Goal: Information Seeking & Learning: Get advice/opinions

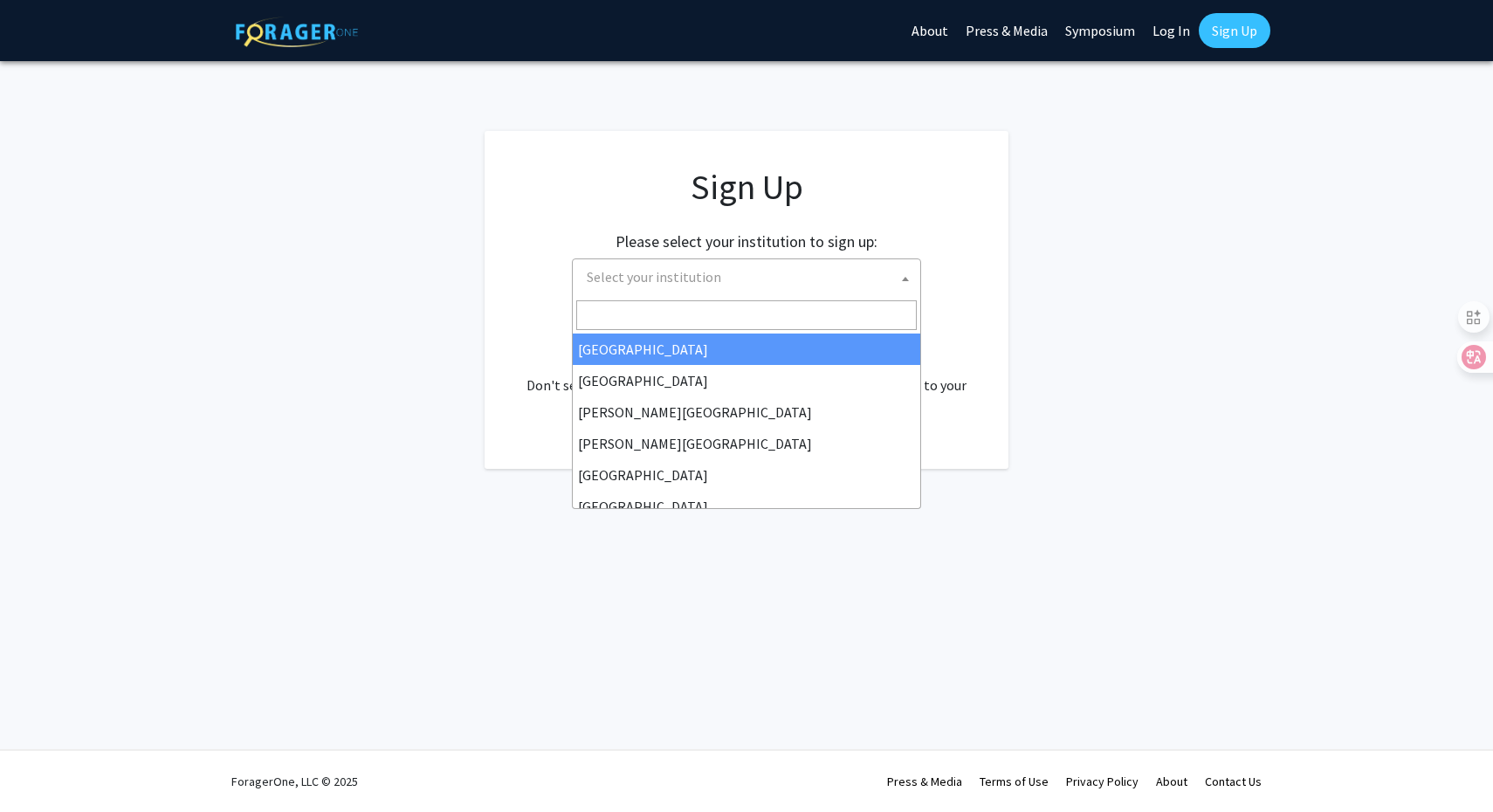
click at [804, 270] on span "Select your institution" at bounding box center [750, 277] width 341 height 35
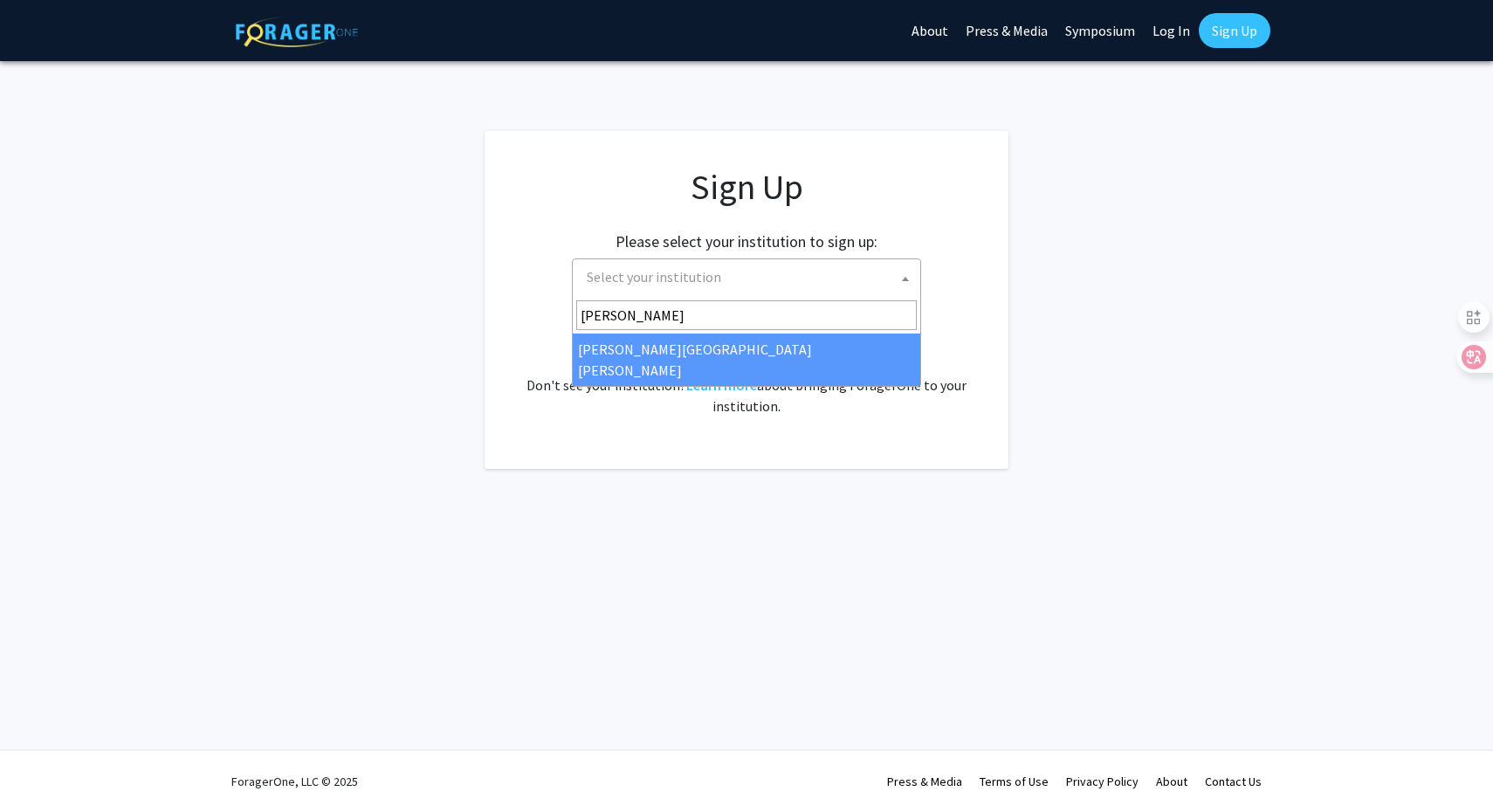
type input "[PERSON_NAME]"
select select "1"
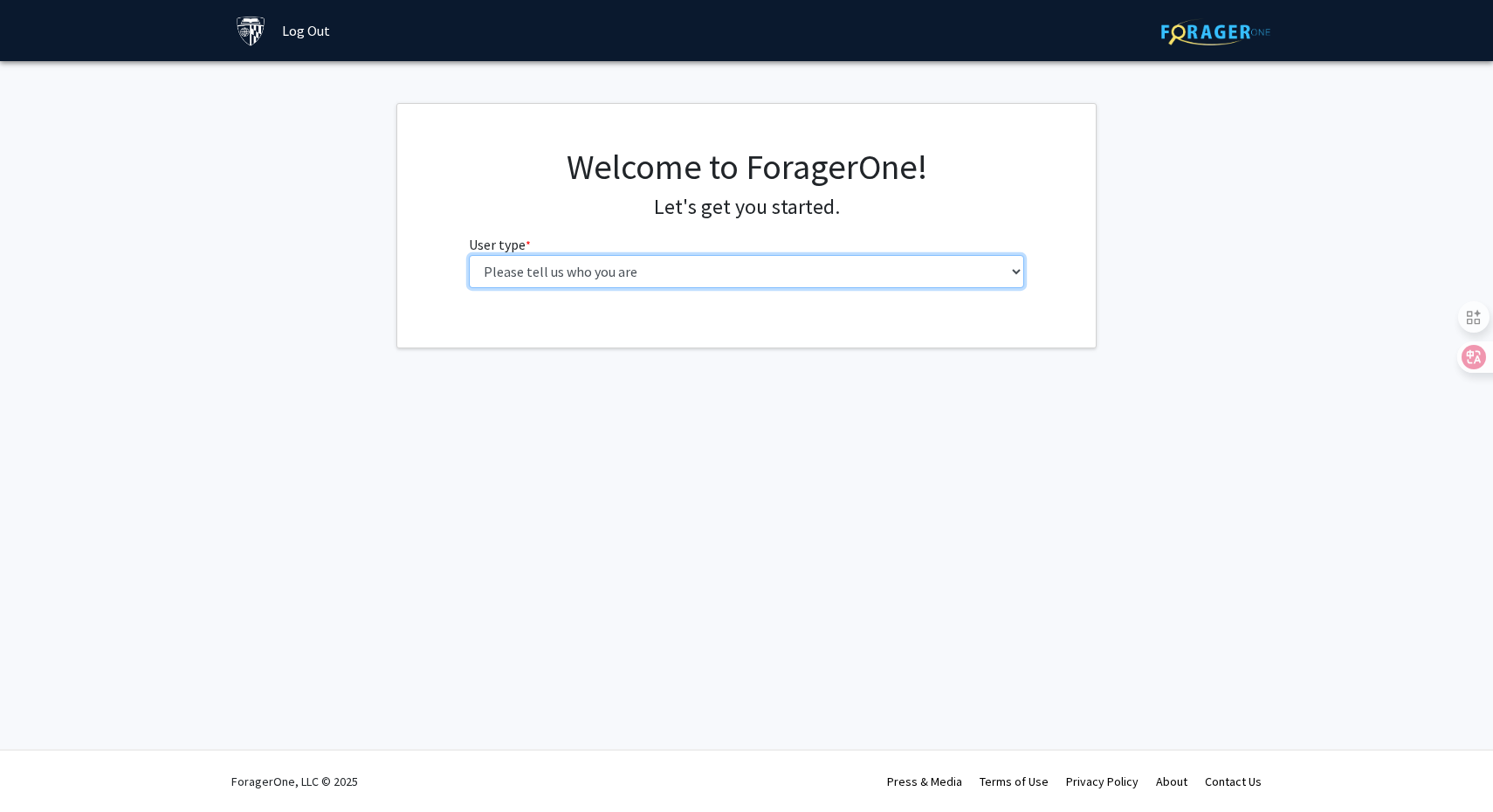
select select "2: masters"
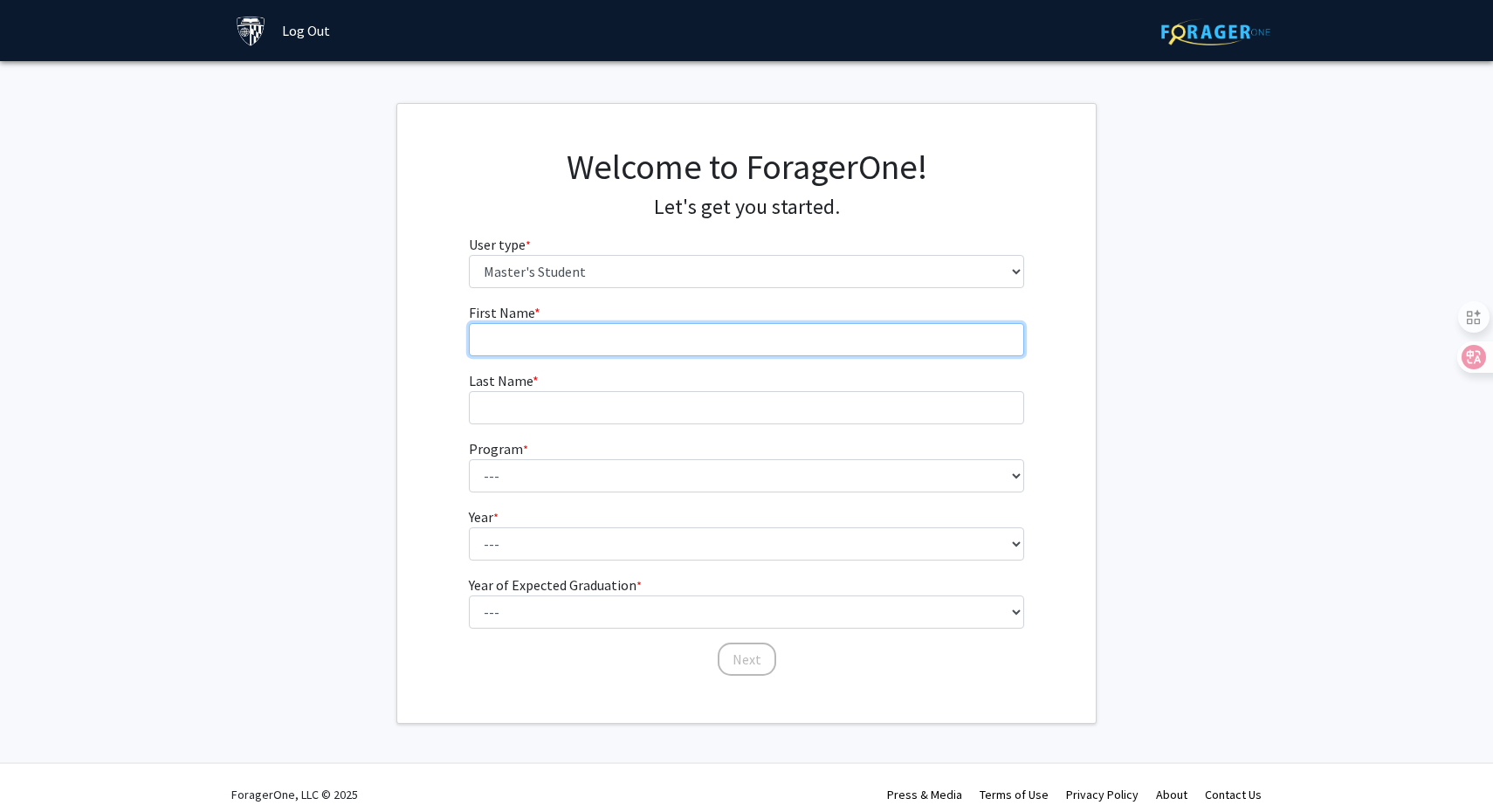
click at [841, 330] on input "First Name * required" at bounding box center [746, 339] width 556 height 33
type input "[PERSON_NAME]"
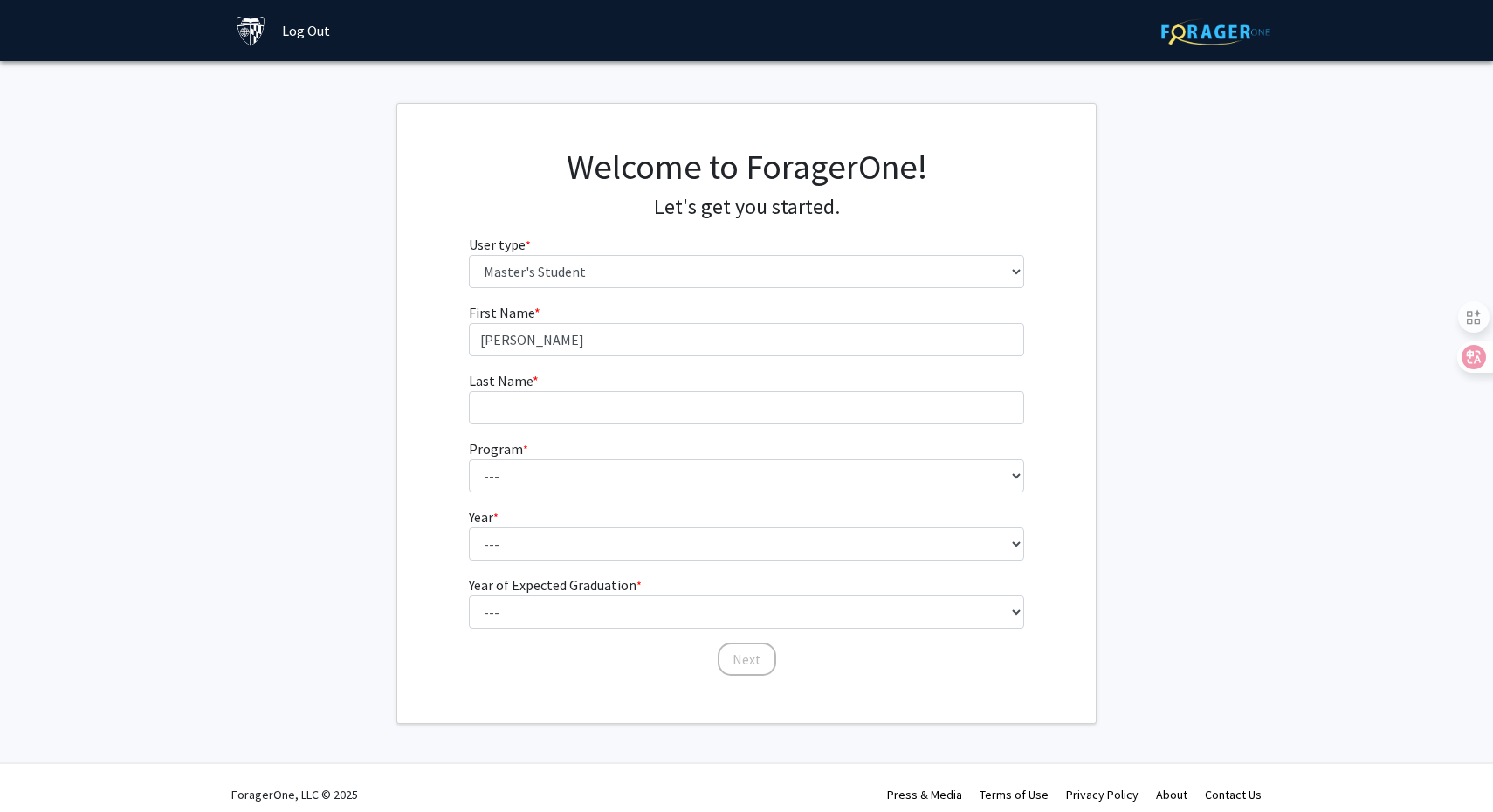
click at [748, 425] on form "First Name * required [PERSON_NAME] Last Name * required Program * required ---…" at bounding box center [746, 481] width 556 height 358
click at [742, 408] on input "Last Name * required" at bounding box center [746, 407] width 556 height 33
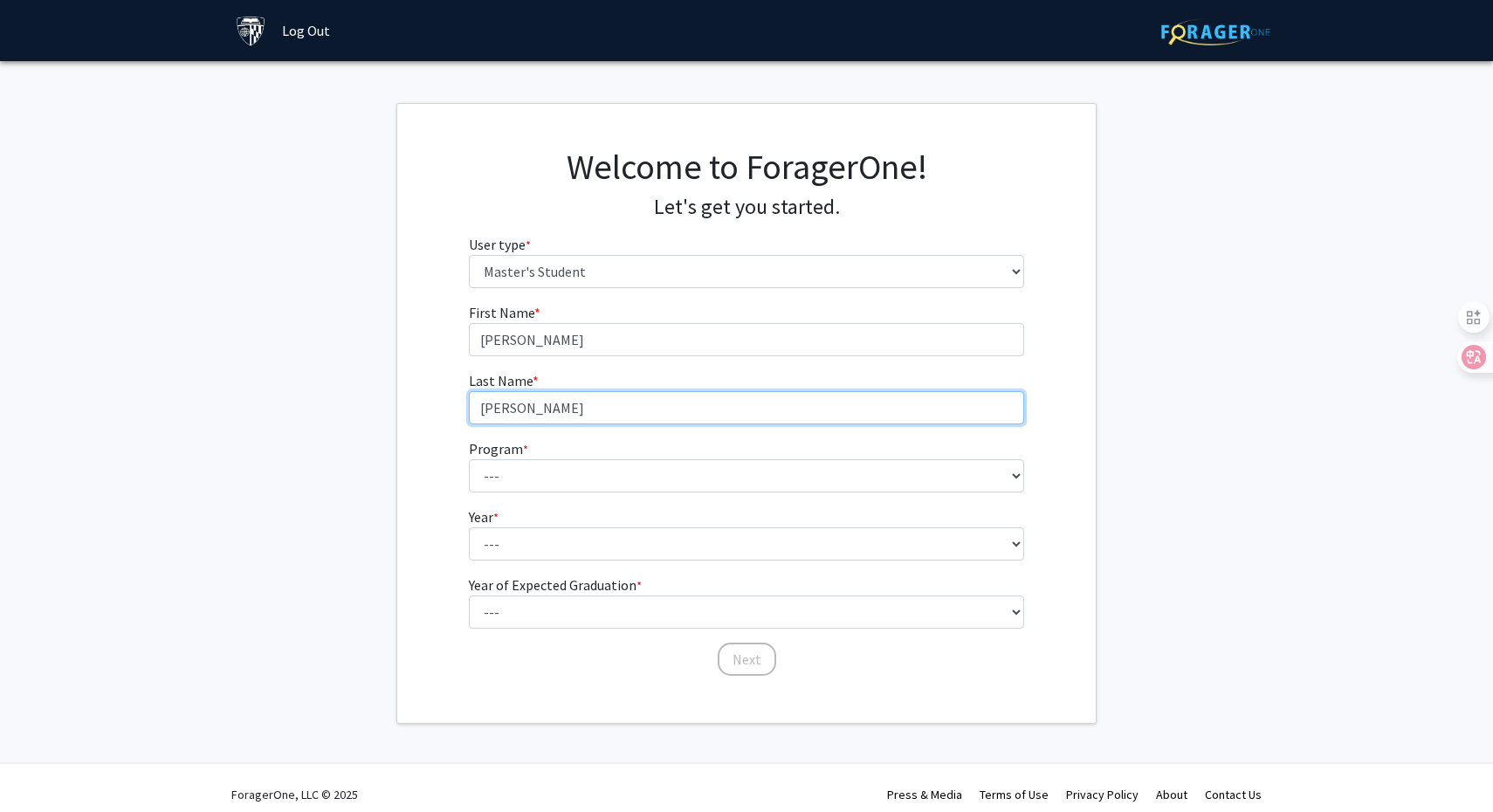
type input "[PERSON_NAME]"
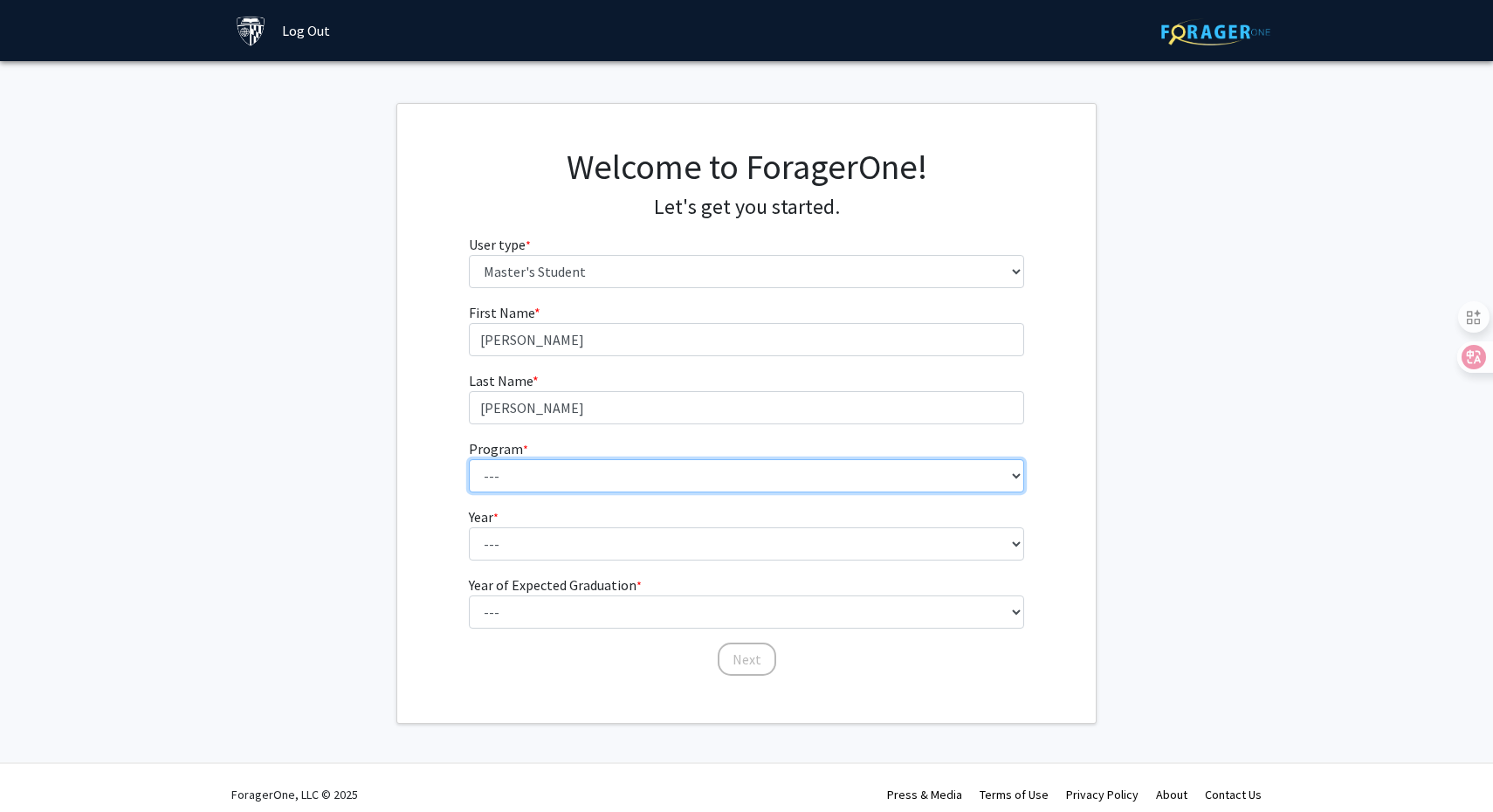
select select "23: 15"
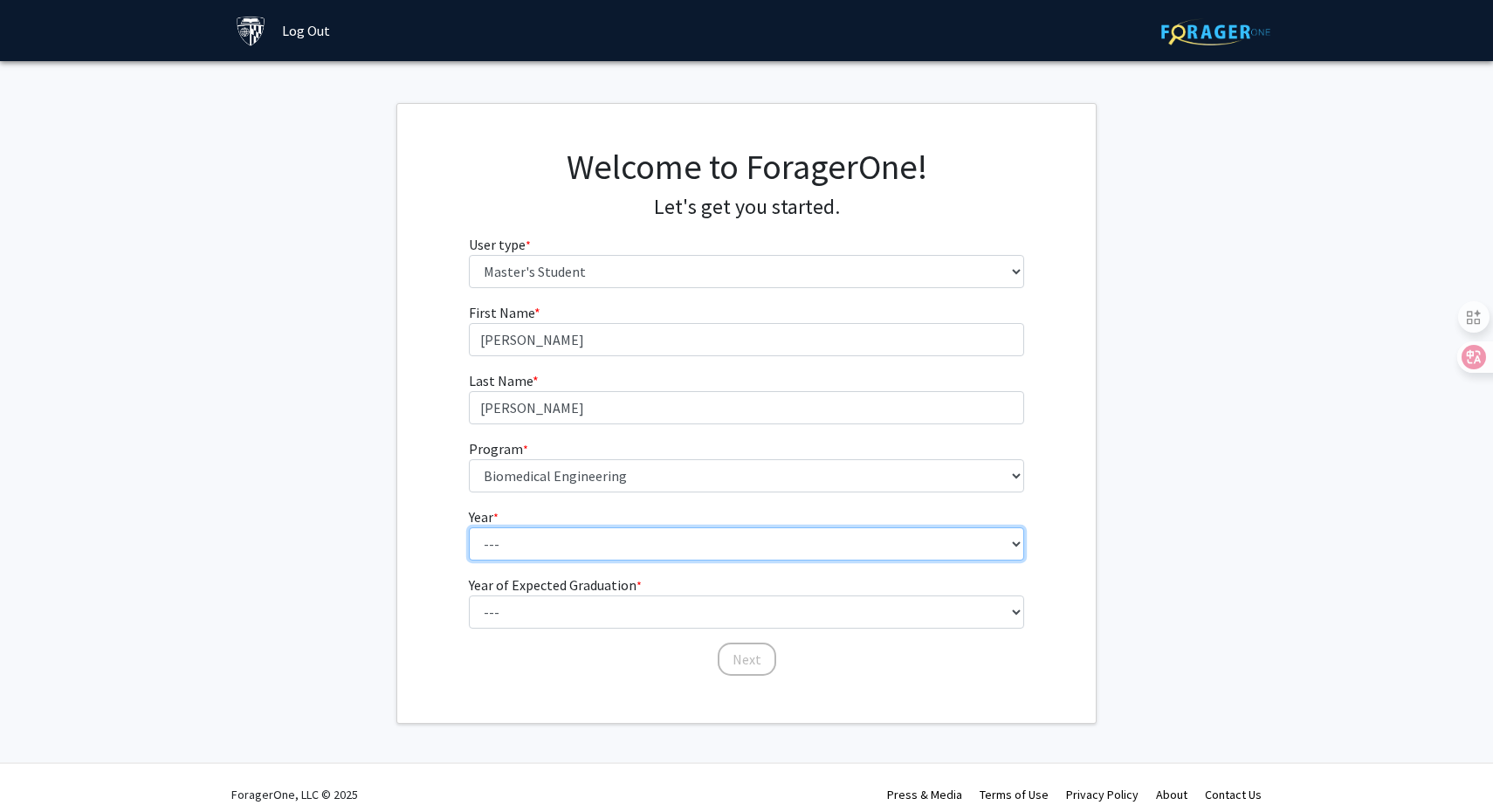
select select "1: first_year"
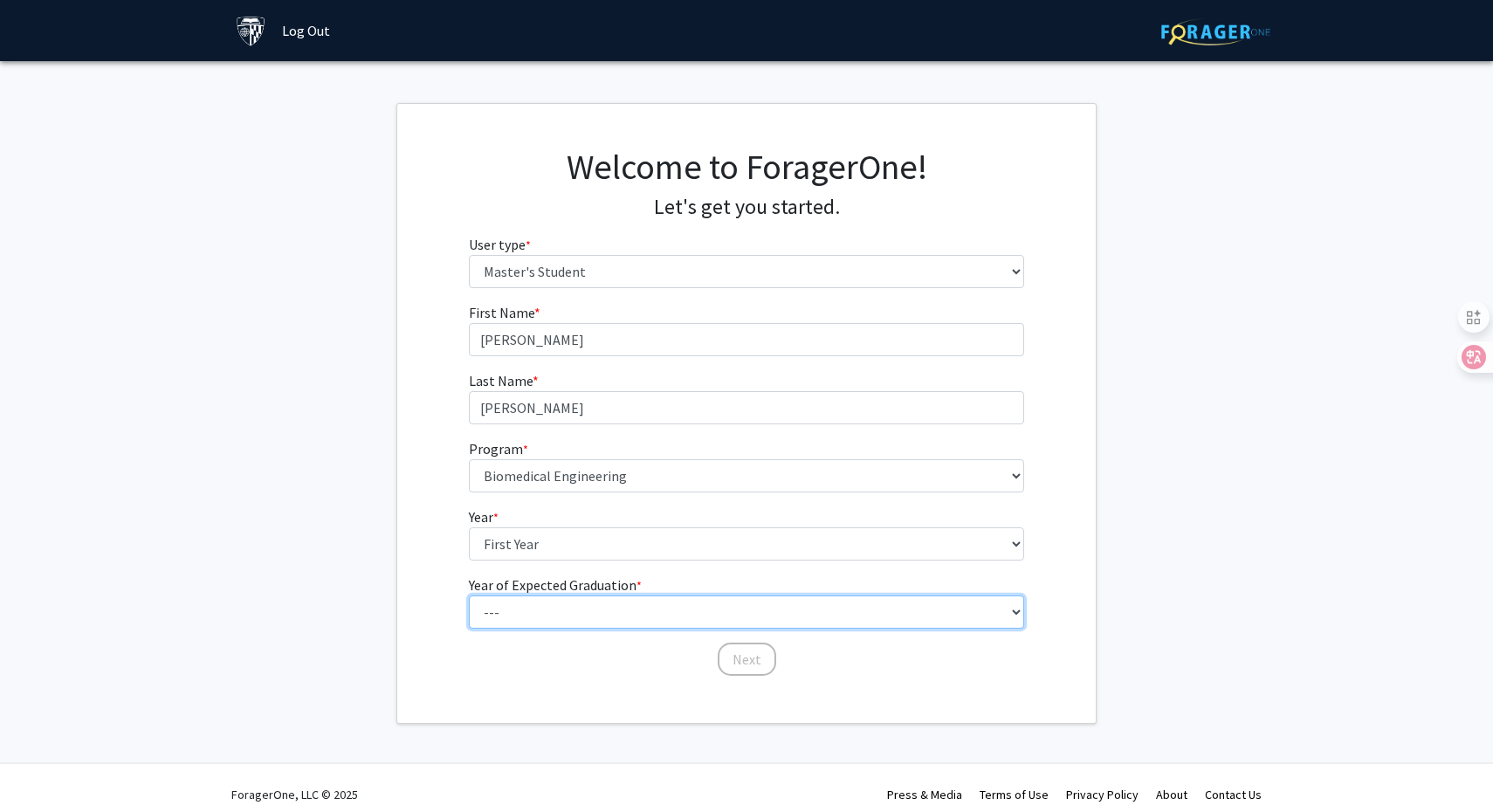
select select "3: 2027"
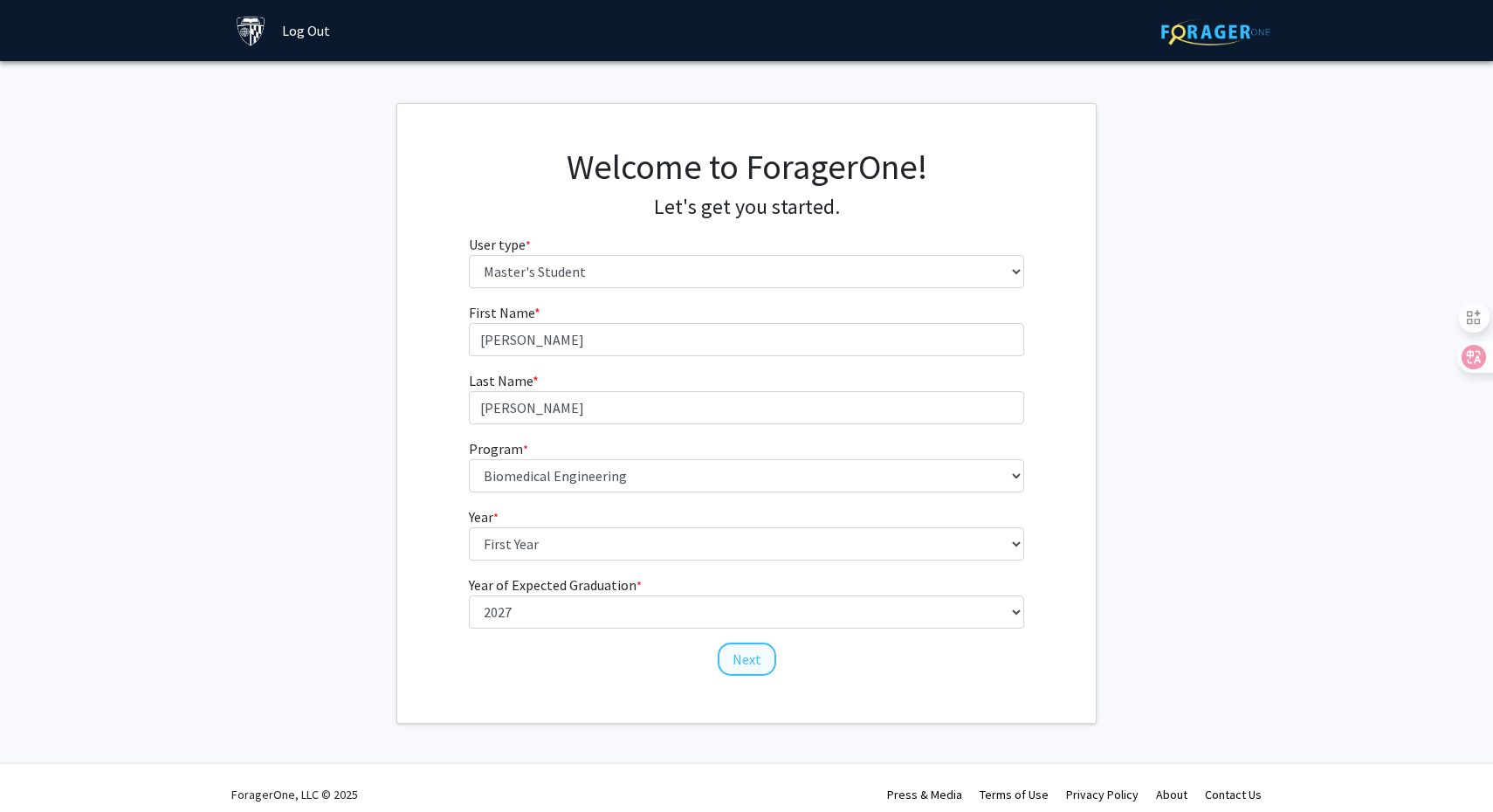
click at [749, 666] on button "Next" at bounding box center [746, 659] width 58 height 33
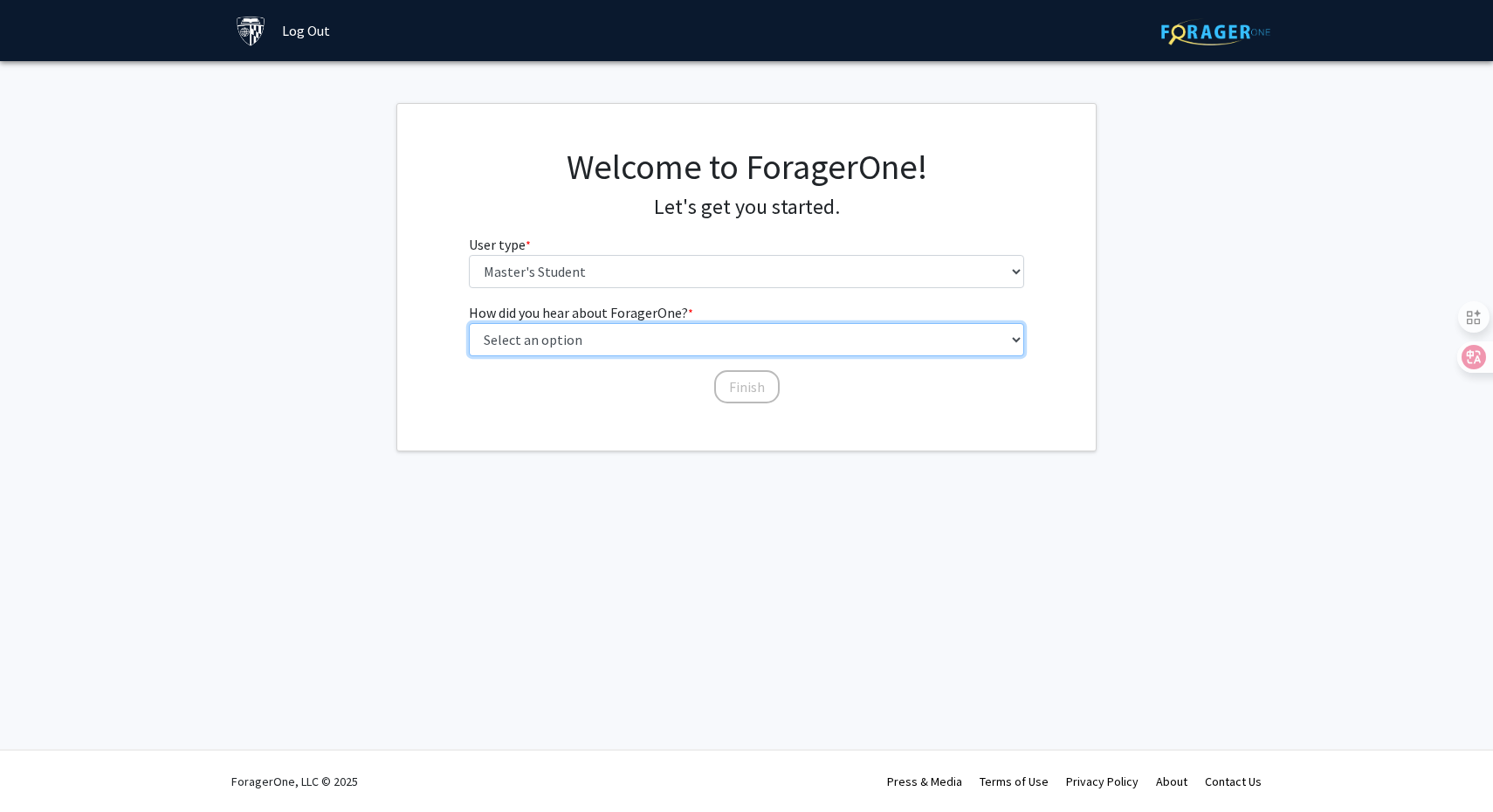
select select "3: university_website"
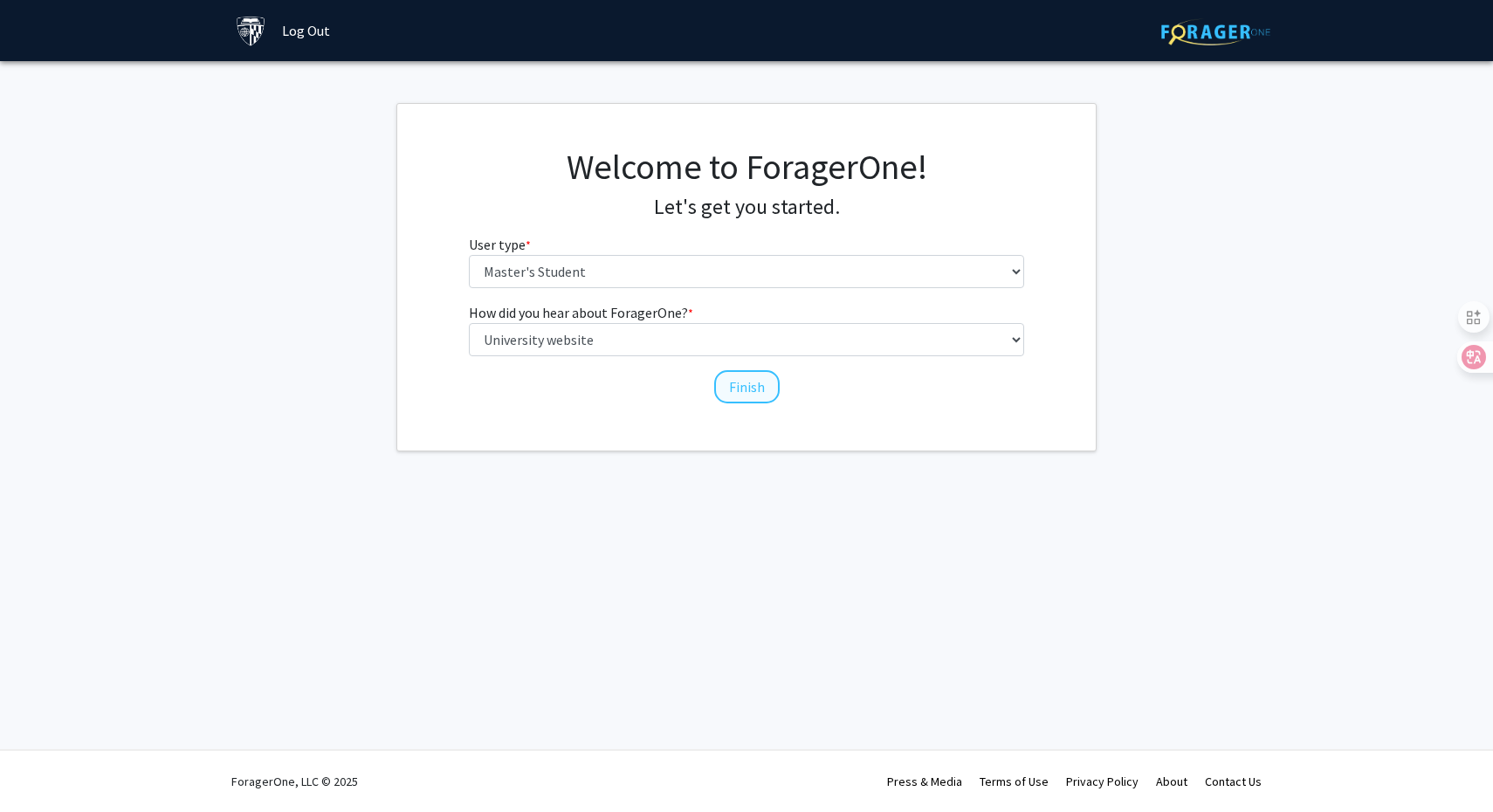
click at [753, 382] on button "Finish" at bounding box center [747, 386] width 66 height 33
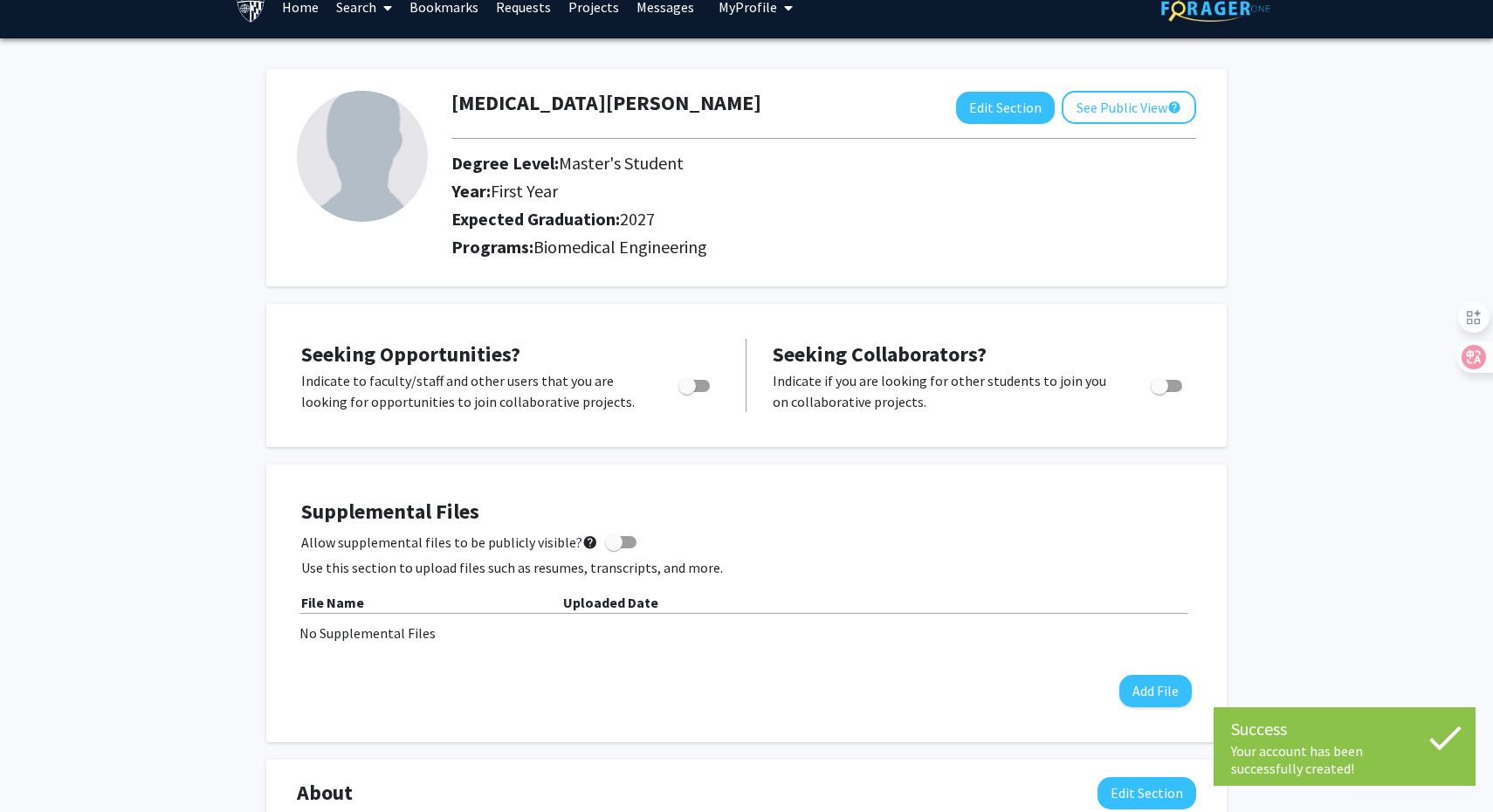
scroll to position [27, 0]
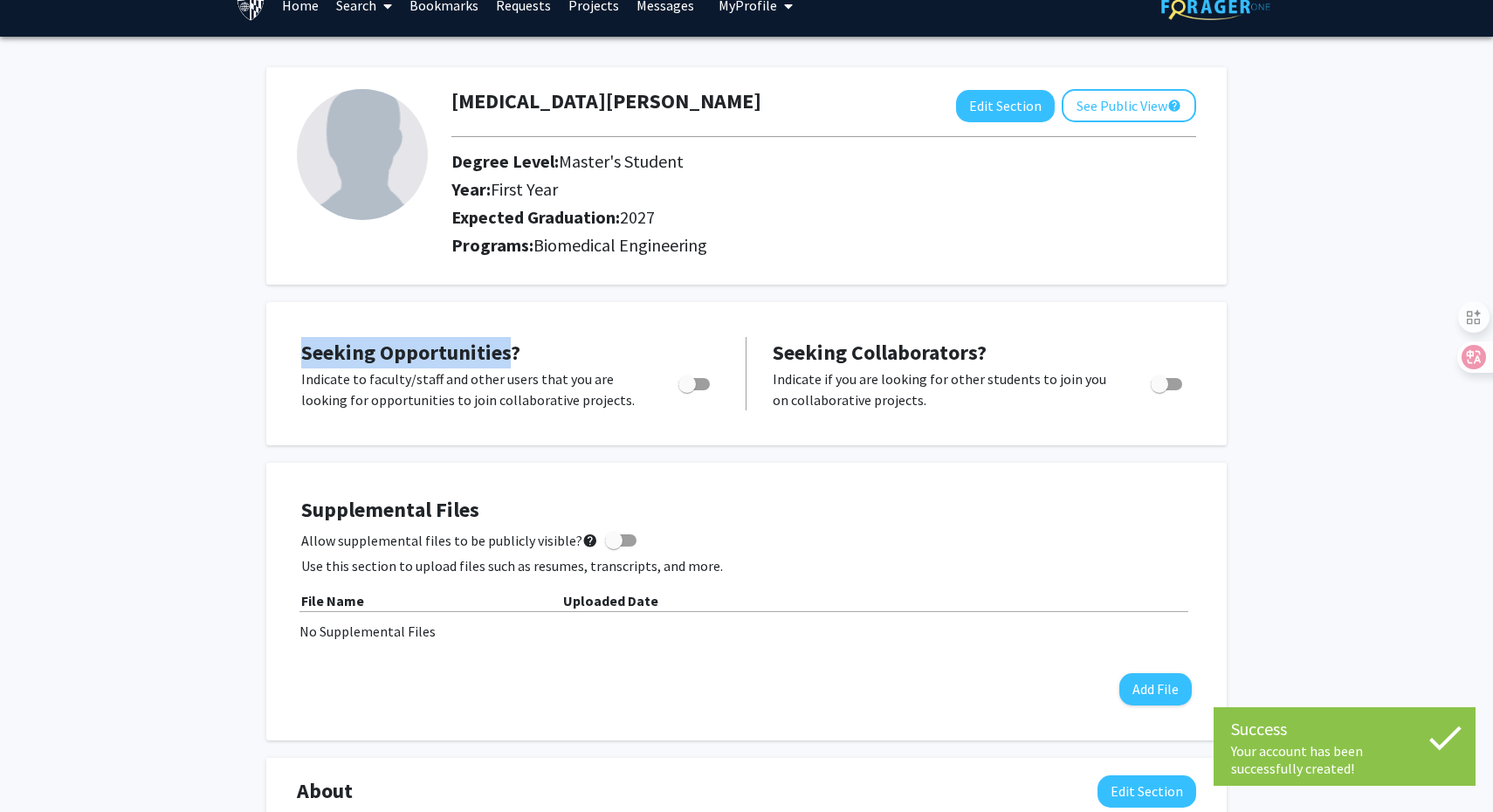
drag, startPoint x: 301, startPoint y: 352, endPoint x: 505, endPoint y: 360, distance: 204.2
click at [507, 360] on span "Seeking Opportunities?" at bounding box center [410, 352] width 219 height 27
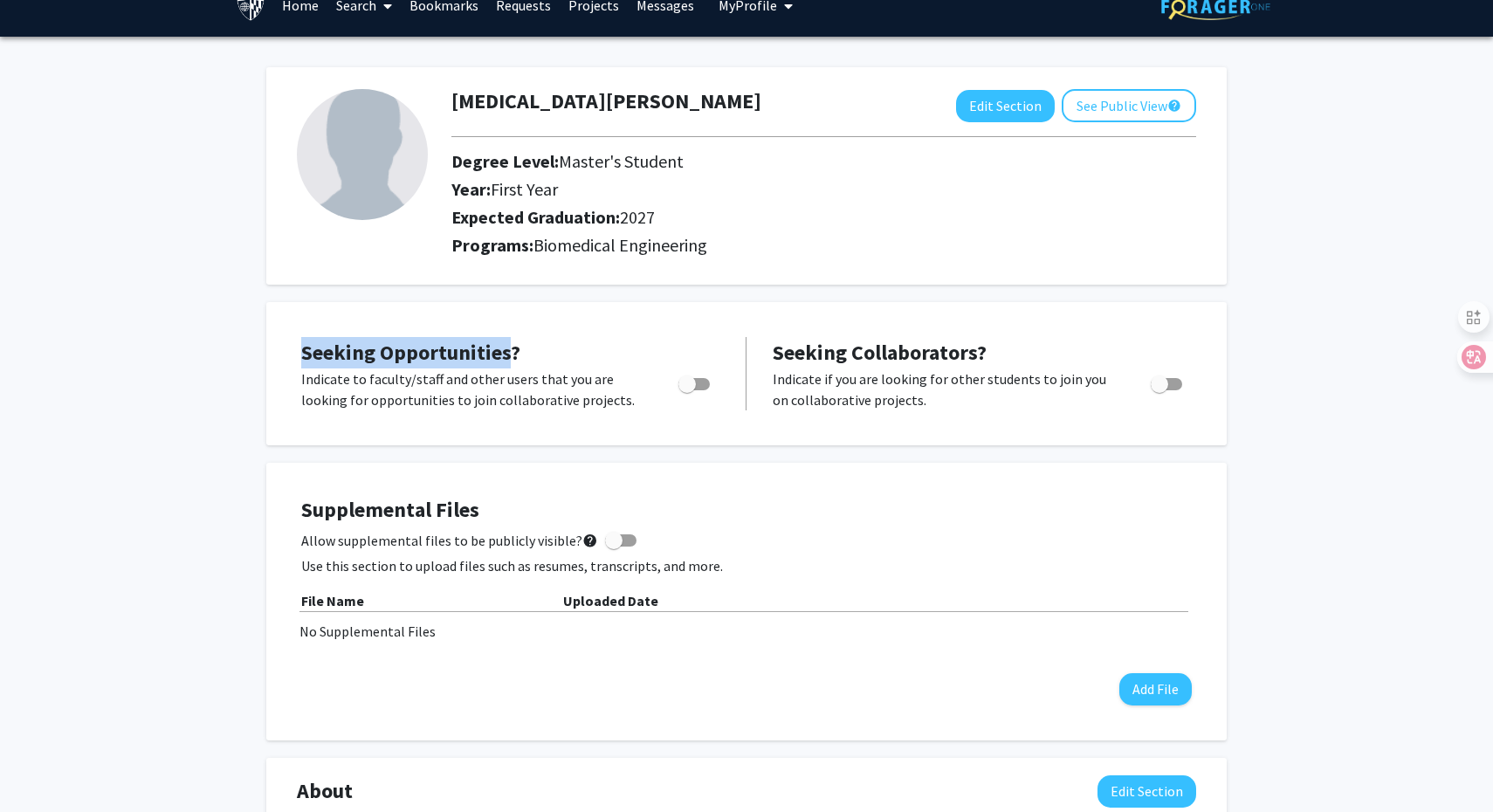
copy span "Seeking Opportunities"
click at [422, 381] on p "Indicate to faculty/staff and other users that you are looking for opportunitie…" at bounding box center [473, 389] width 344 height 42
click at [691, 393] on span "Toggle" at bounding box center [687, 384] width 18 height 18
click at [687, 391] on input "Are you actively seeking opportunities?" at bounding box center [686, 391] width 1 height 1
checkbox input "true"
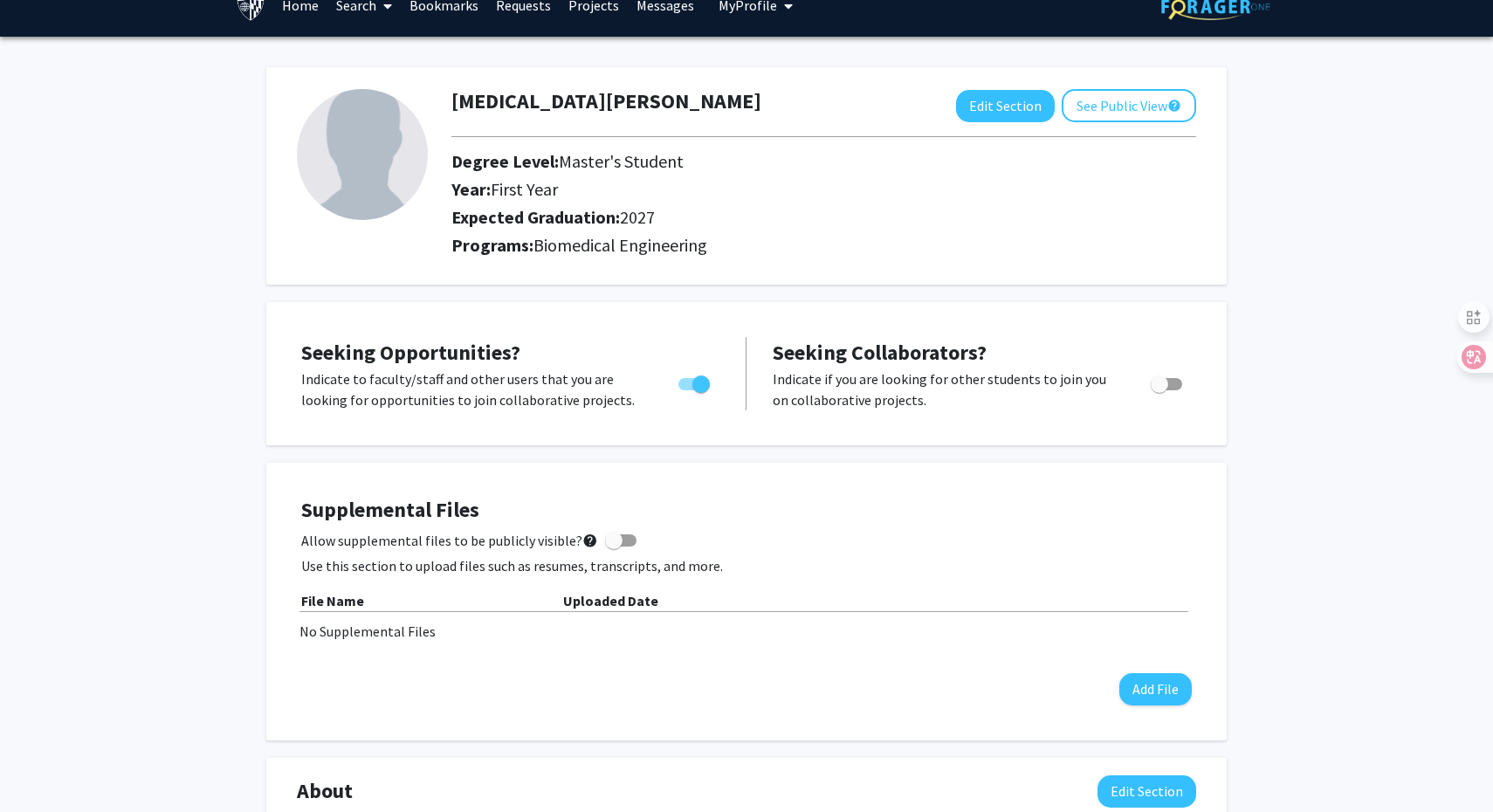
drag, startPoint x: 297, startPoint y: 375, endPoint x: 630, endPoint y: 413, distance: 335.2
click at [630, 413] on div "Seeking Opportunities? Indicate to faculty/staff and other users that you are l…" at bounding box center [746, 374] width 925 height 108
copy p "Indicate to faculty/staff and other users that you are looking for opportunitie…"
click at [615, 425] on div "Seeking Opportunities? Indicate to faculty/staff and other users that you are l…" at bounding box center [746, 374] width 925 height 108
click at [1167, 391] on span "Toggle" at bounding box center [1160, 384] width 18 height 18
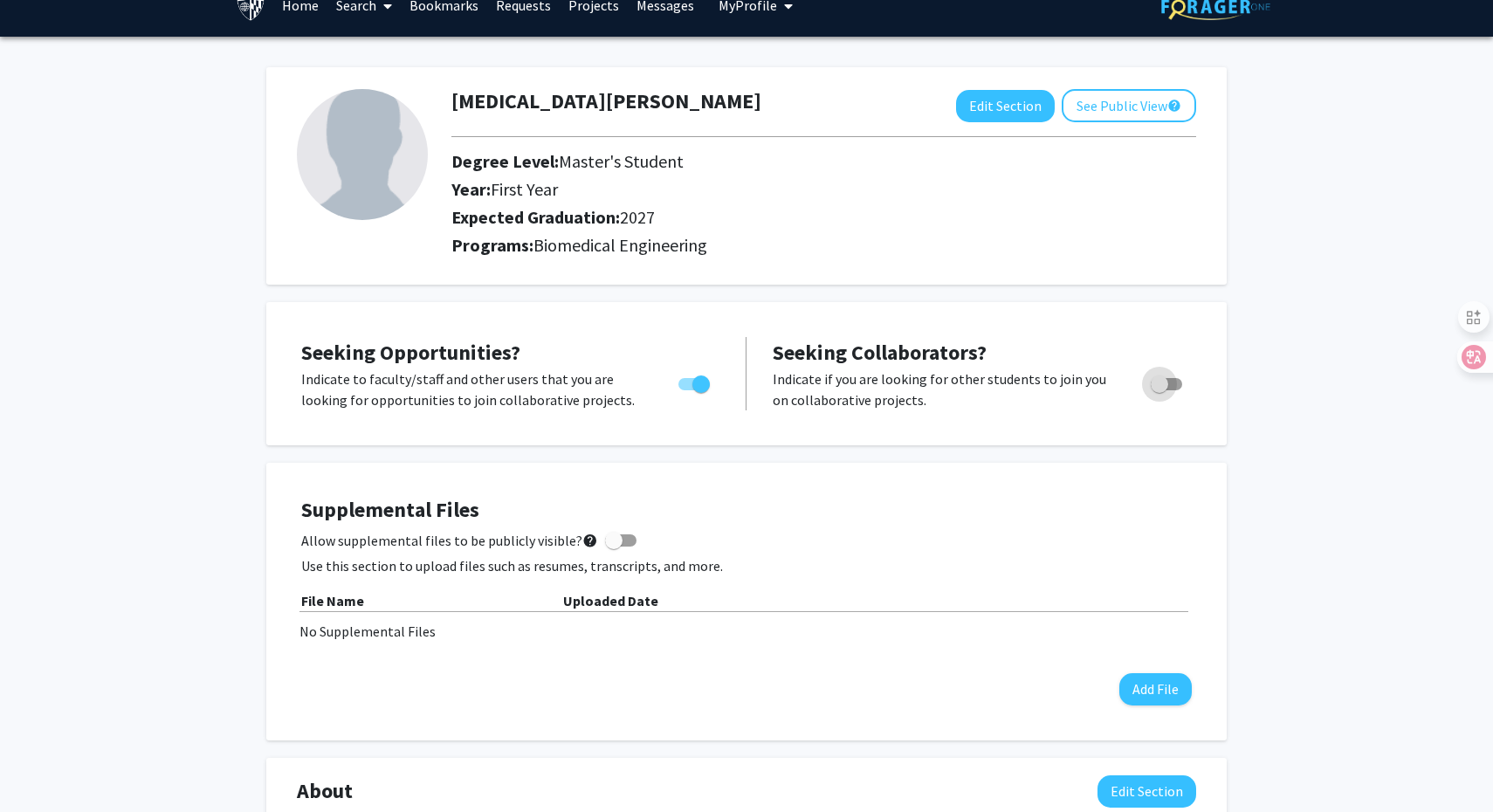
click at [1159, 391] on input "Would you like to receive other student requests to work with you?" at bounding box center [1158, 391] width 1 height 1
drag, startPoint x: 763, startPoint y: 379, endPoint x: 941, endPoint y: 414, distance: 181.4
click at [944, 415] on div "Seeking Opportunities? Indicate to faculty/staff and other users that you are l…" at bounding box center [746, 374] width 925 height 108
copy p "Indicate if you are looking for other students to join you on collaborative pro…"
click at [1155, 391] on span "Toggle" at bounding box center [1166, 384] width 31 height 12
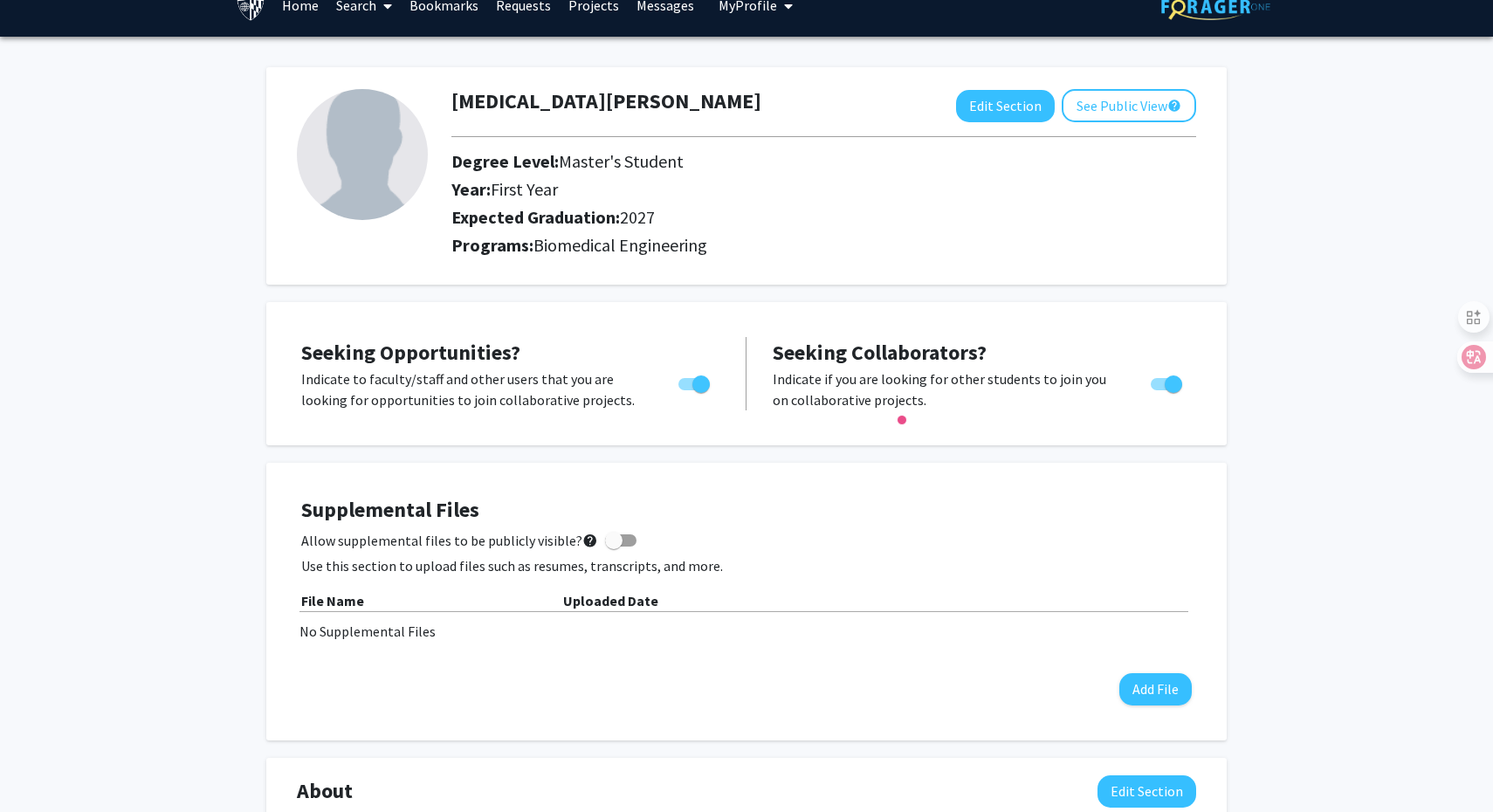
click at [1158, 391] on input "Would you like to receive other student requests to work with you?" at bounding box center [1158, 391] width 1 height 1
checkbox input "false"
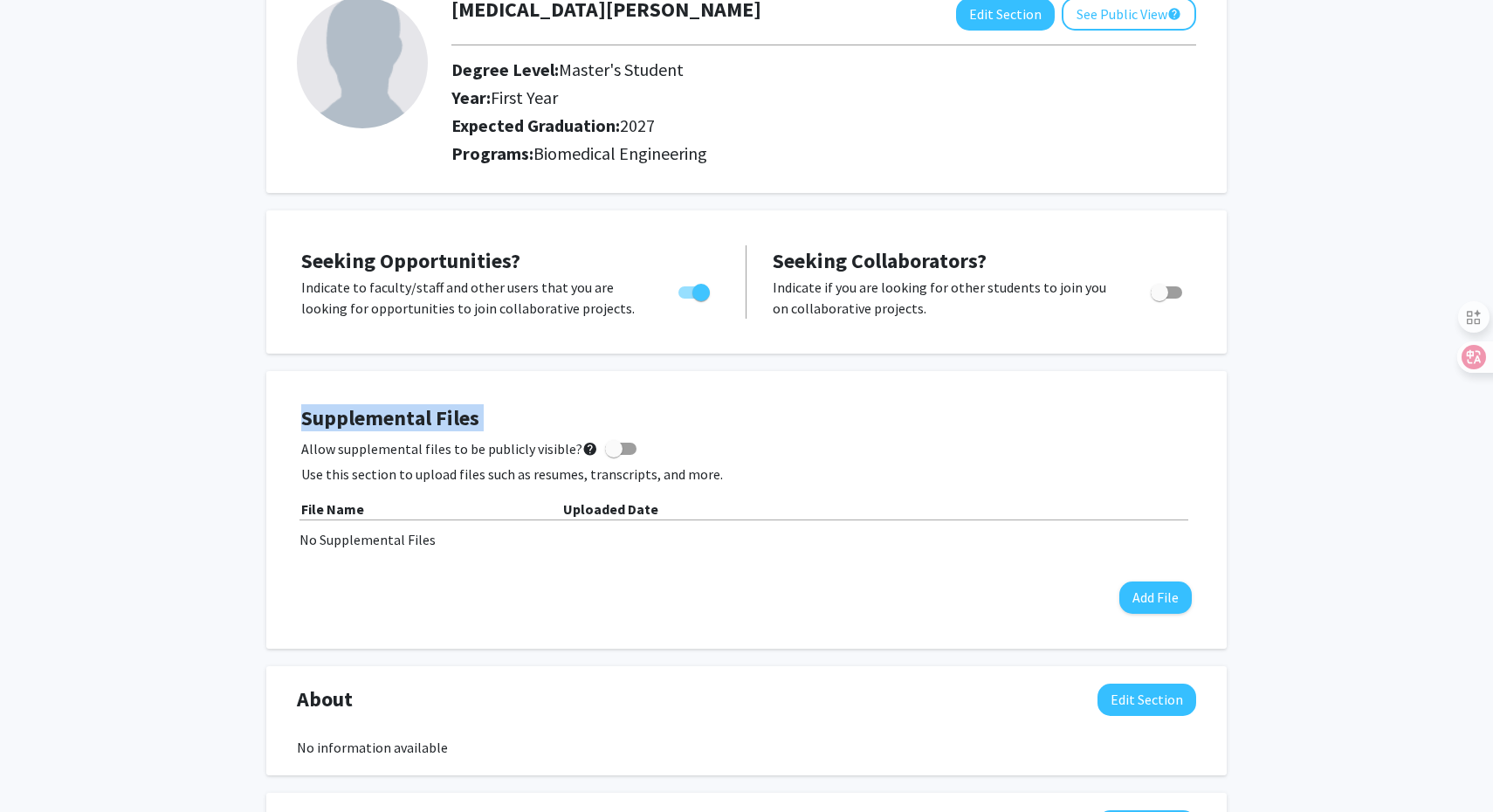
drag, startPoint x: 304, startPoint y: 421, endPoint x: 547, endPoint y: 439, distance: 243.7
click at [547, 439] on div "Supplemental Files Allow supplemental files to be publicly visible? help Use th…" at bounding box center [746, 509] width 891 height 208
copy div "Supplemental Files Allow supplemental files to be publicly visible? help"
click at [579, 421] on h4 "Supplemental Files" at bounding box center [746, 418] width 891 height 26
drag, startPoint x: 495, startPoint y: 421, endPoint x: 291, endPoint y: 421, distance: 204.0
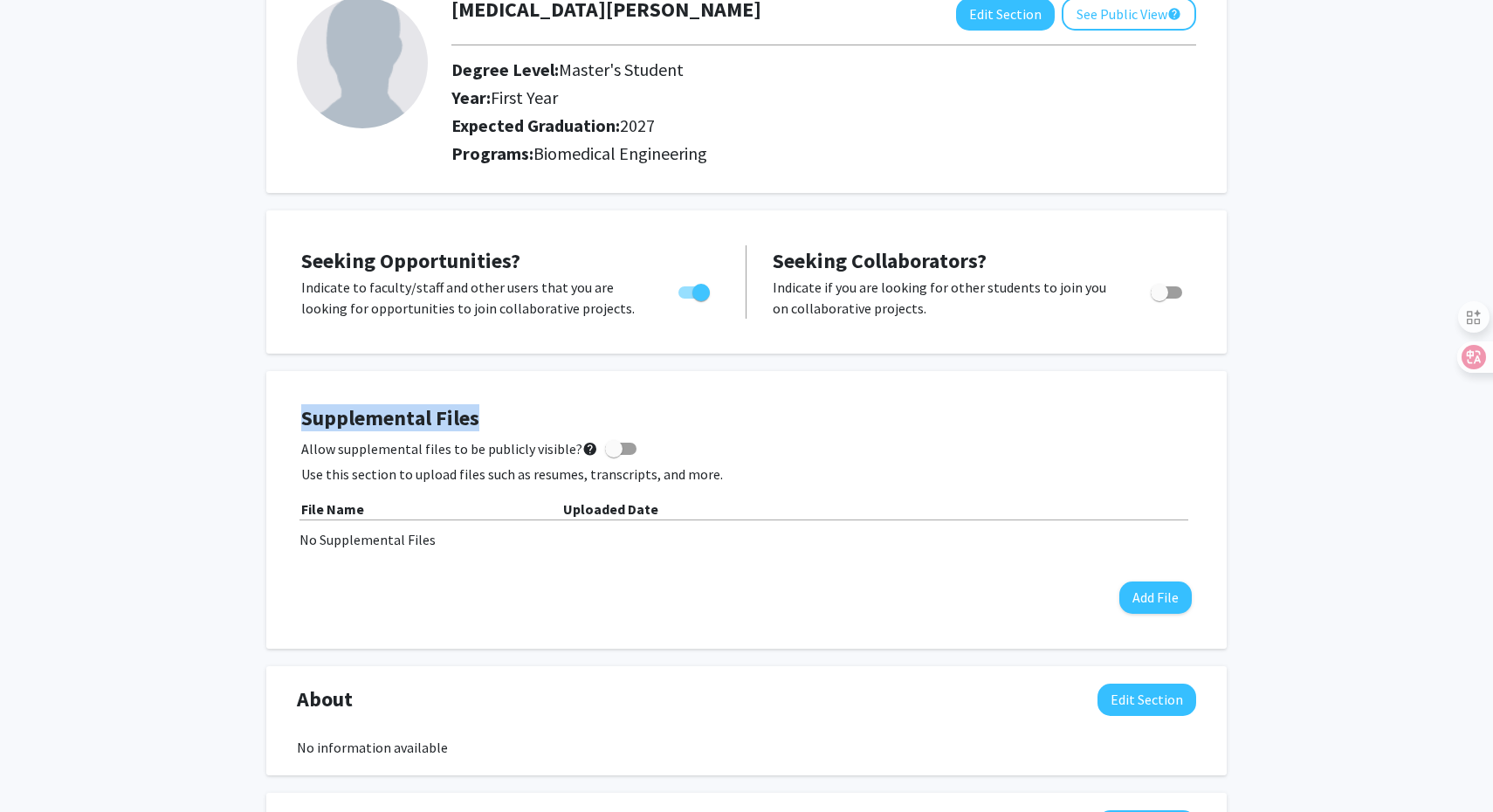
click at [291, 421] on div "Supplemental Files Allow supplemental files to be publicly visible? help Use th…" at bounding box center [746, 510] width 925 height 243
copy h4 "Supplemental Files"
click at [339, 470] on p "Use this section to upload files such as resumes, transcripts, and more." at bounding box center [746, 475] width 891 height 21
drag, startPoint x: 297, startPoint y: 458, endPoint x: 518, endPoint y: 458, distance: 221.0
click at [518, 458] on div "Supplemental Files Allow supplemental files to be publicly visible? help Use th…" at bounding box center [746, 510] width 925 height 243
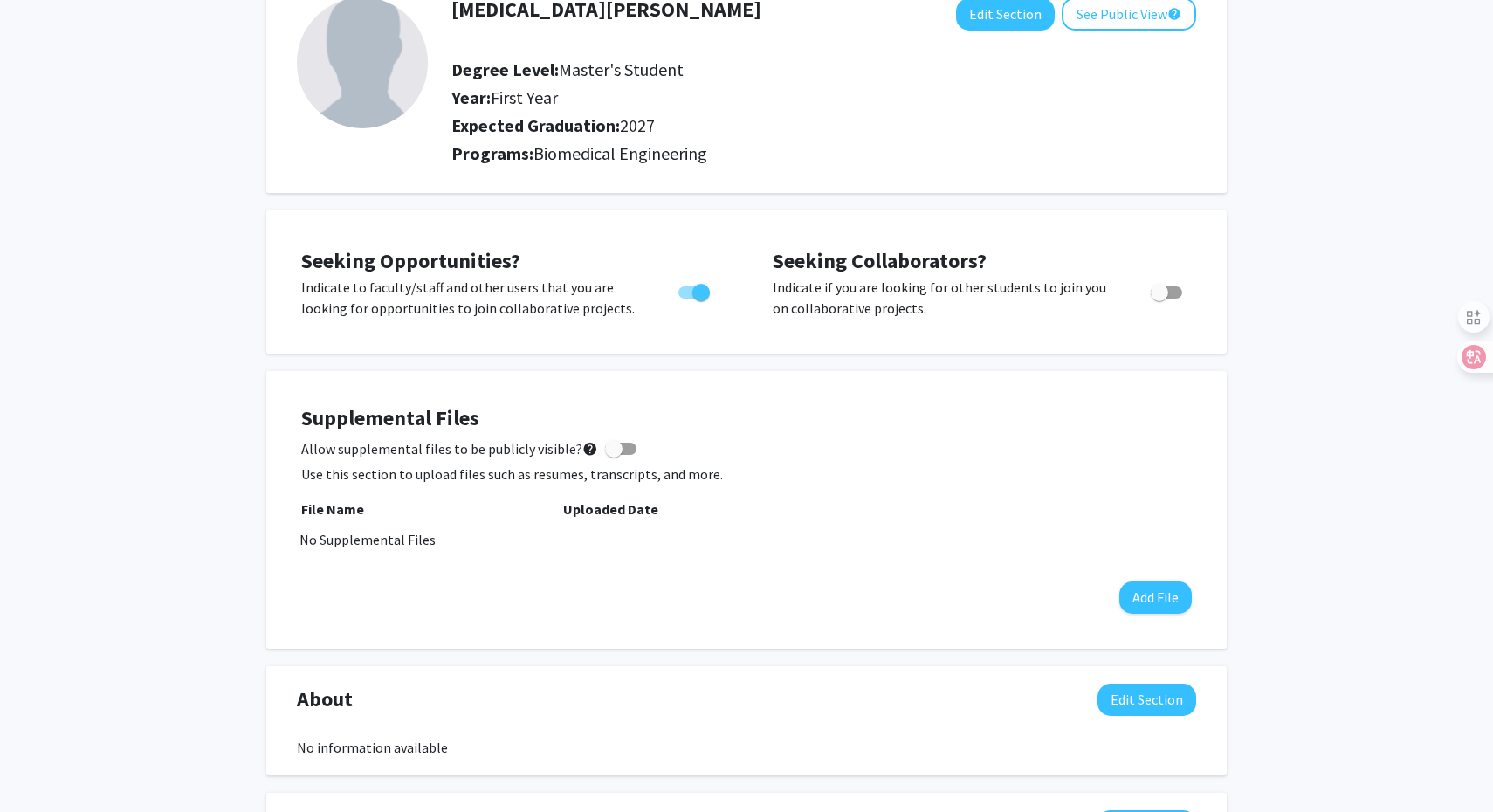
click at [561, 470] on p "Use this section to upload files such as resumes, transcripts, and more." at bounding box center [746, 475] width 891 height 21
click at [615, 450] on span at bounding box center [620, 449] width 31 height 12
click at [614, 455] on input "Allow supplemental files to be publicly visible? help" at bounding box center [613, 455] width 1 height 1
drag, startPoint x: 303, startPoint y: 445, endPoint x: 472, endPoint y: 445, distance: 169.0
click at [473, 445] on span "Allow supplemental files to be publicly visible? help" at bounding box center [449, 449] width 297 height 21
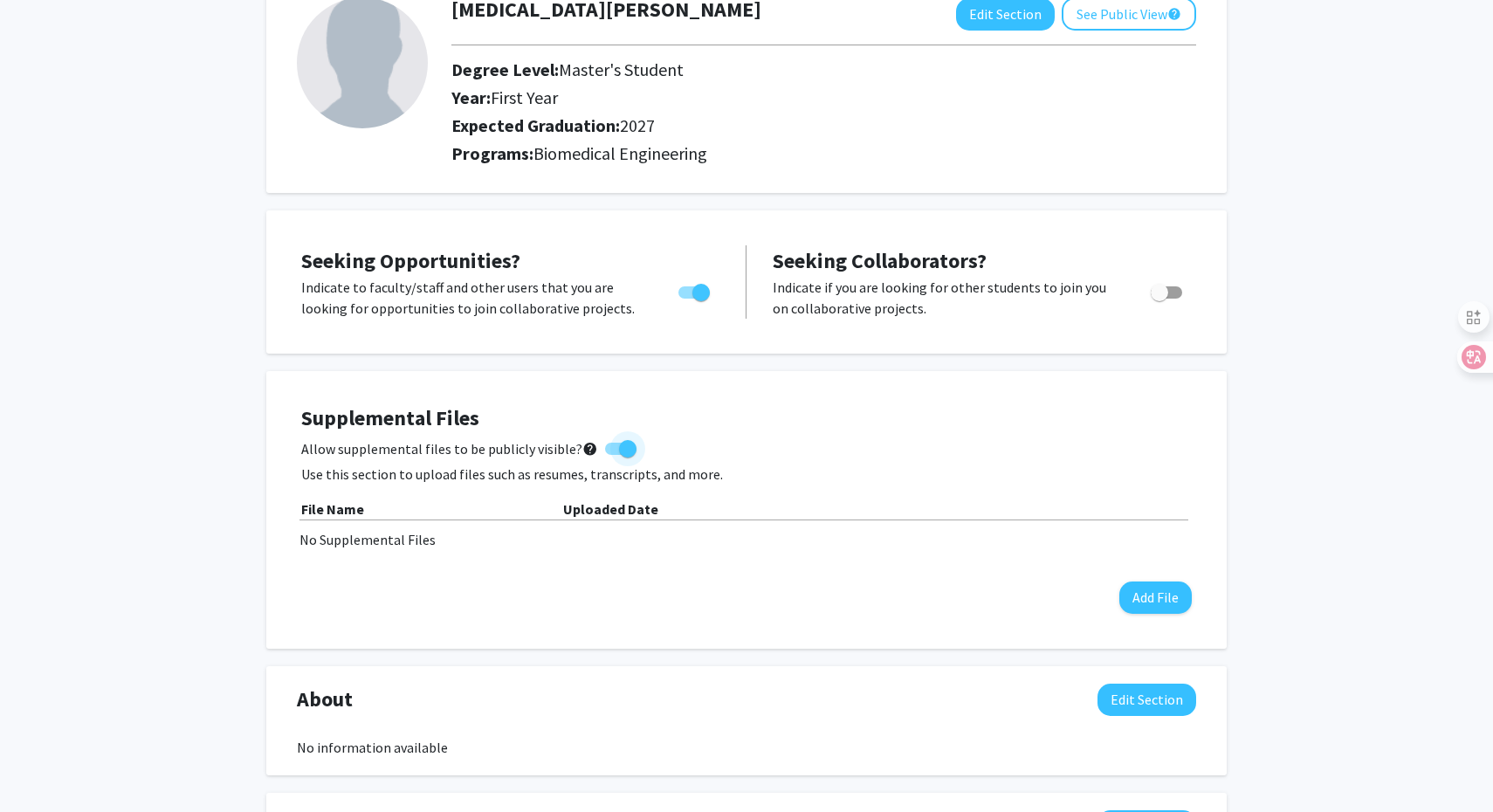
click at [613, 455] on input "Allow supplemental files to be publicly visible? help" at bounding box center [613, 455] width 1 height 1
click at [502, 468] on p "Use this section to upload files such as resumes, transcripts, and more." at bounding box center [746, 475] width 891 height 21
click at [513, 454] on span "Allow supplemental files to be publicly visible? help" at bounding box center [449, 449] width 297 height 21
click at [613, 455] on input "Allow supplemental files to be publicly visible? help" at bounding box center [613, 455] width 1 height 1
checkbox input "true"
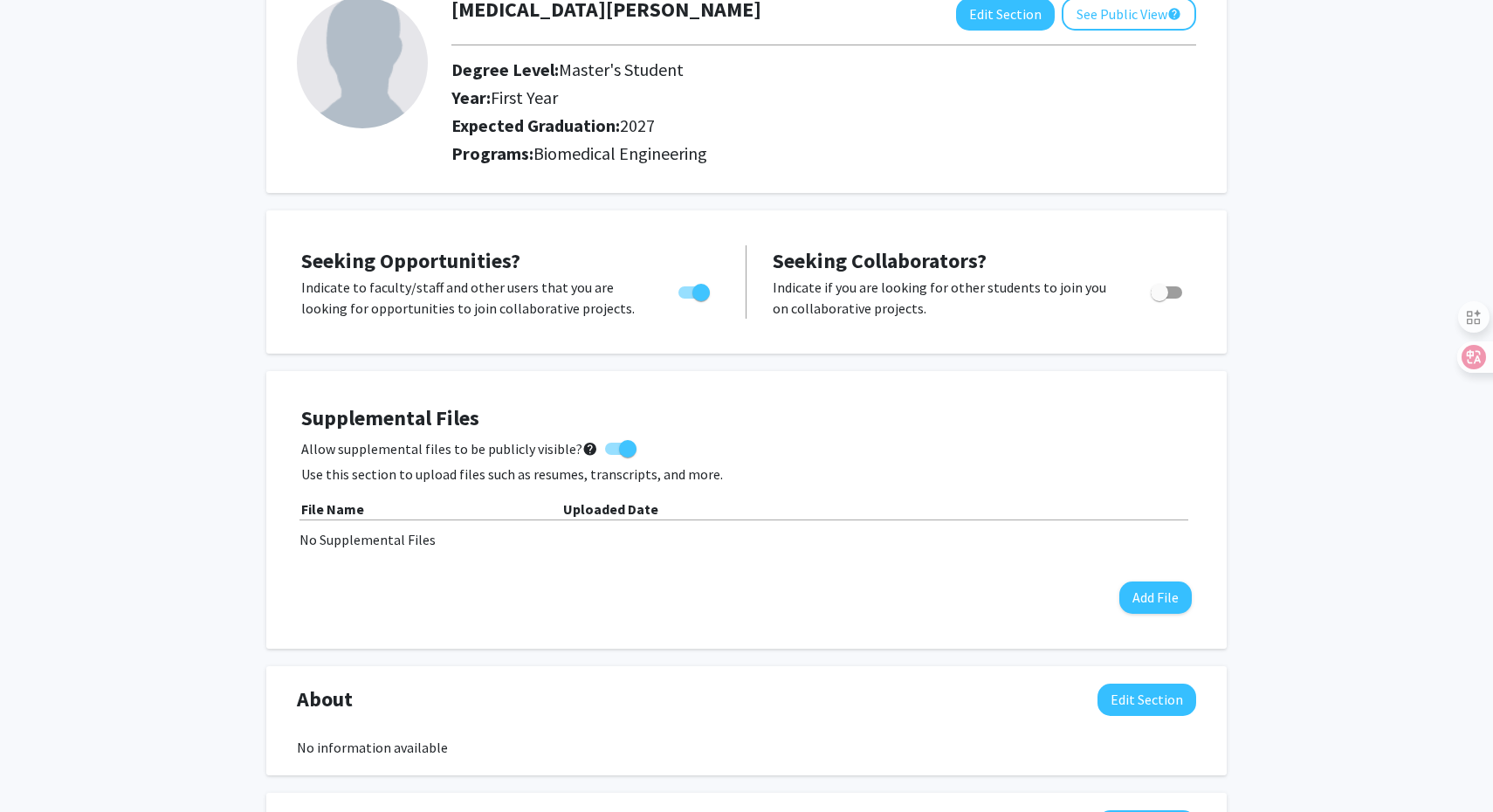
click at [629, 447] on div "Allow supplemental files to be publicly visible? help" at bounding box center [746, 449] width 891 height 21
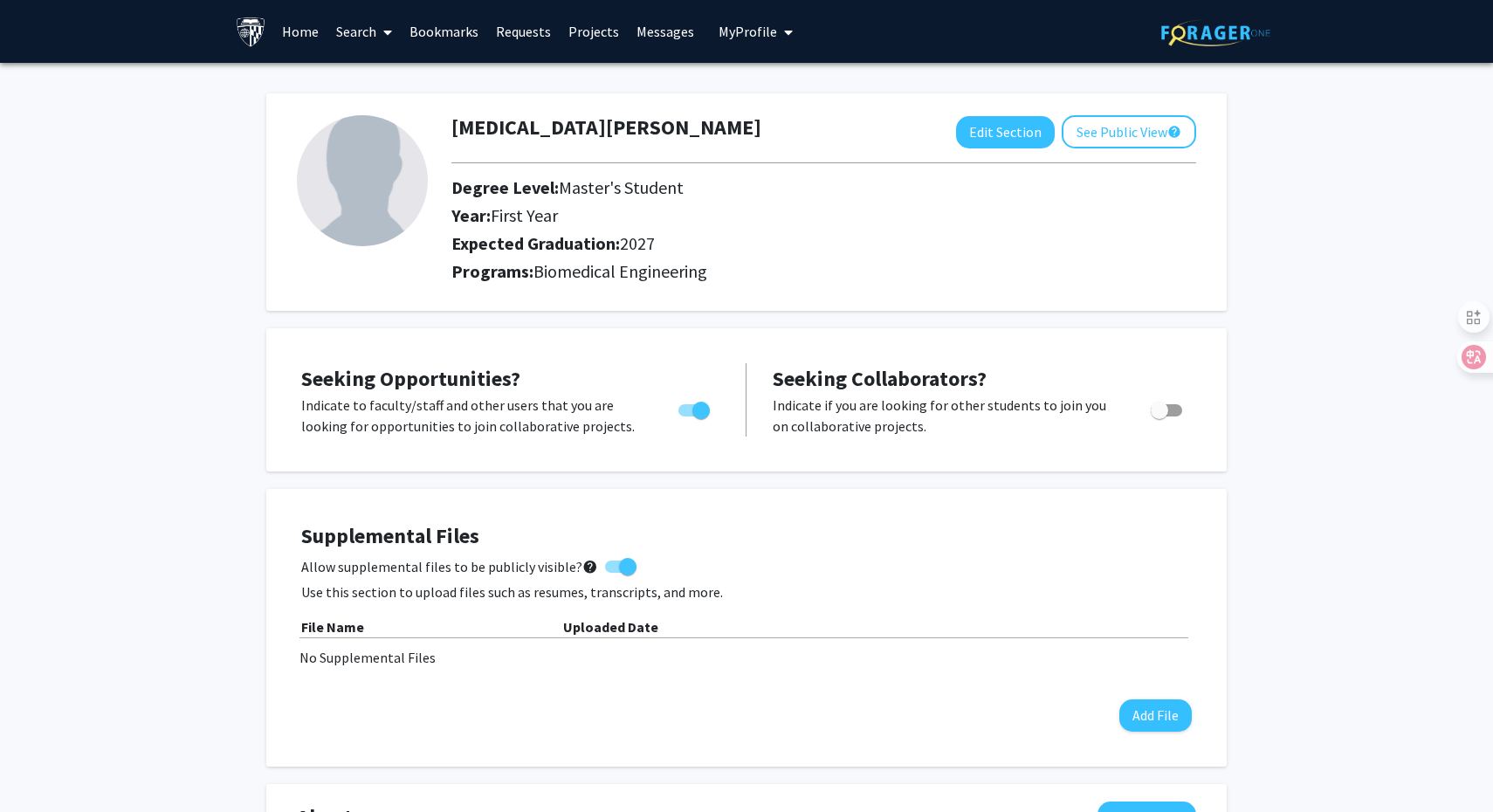
scroll to position [0, 0]
click at [374, 35] on link "Search" at bounding box center [364, 31] width 73 height 61
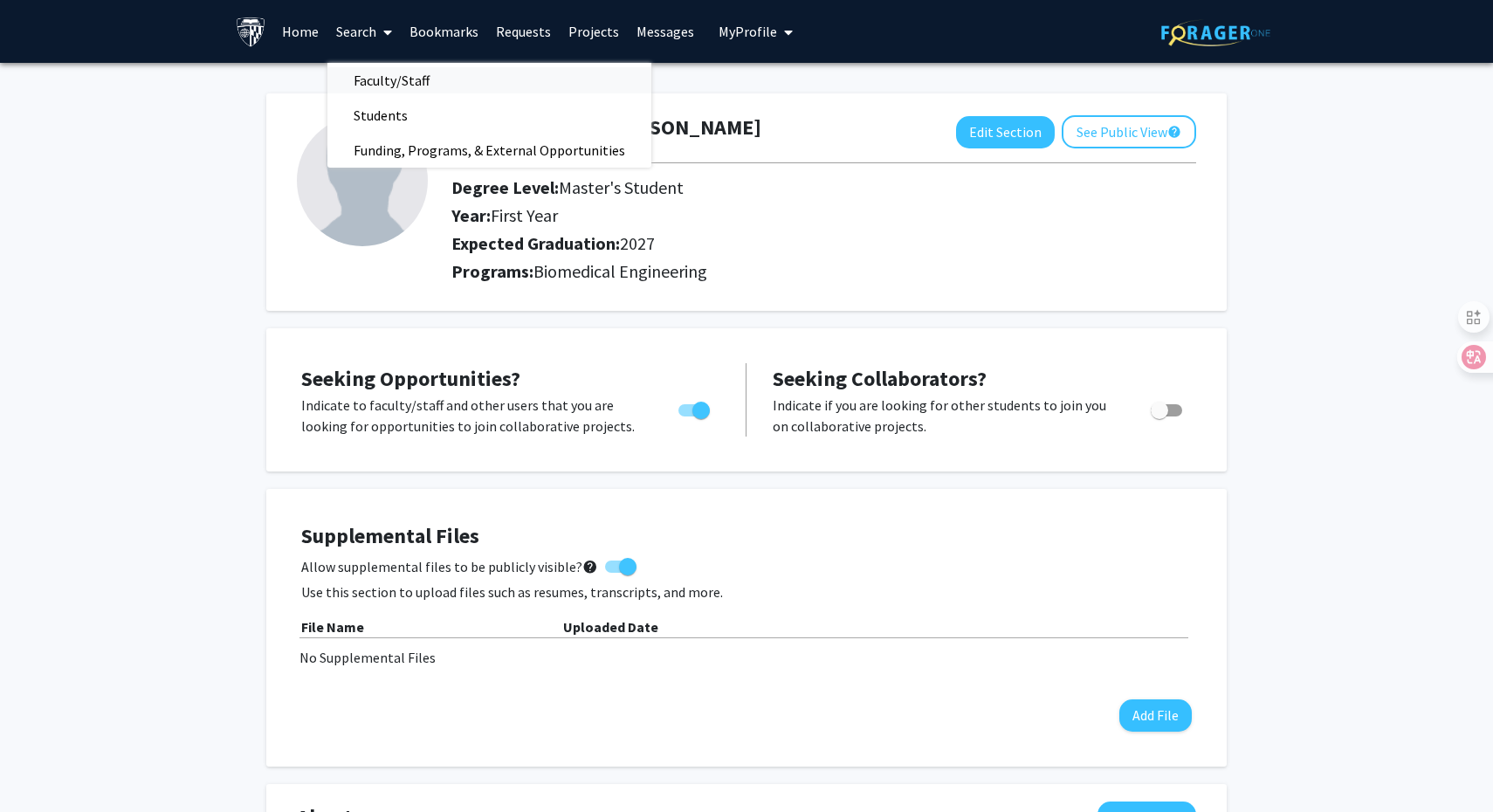
click at [403, 93] on span "Faculty/Staff" at bounding box center [391, 80] width 128 height 35
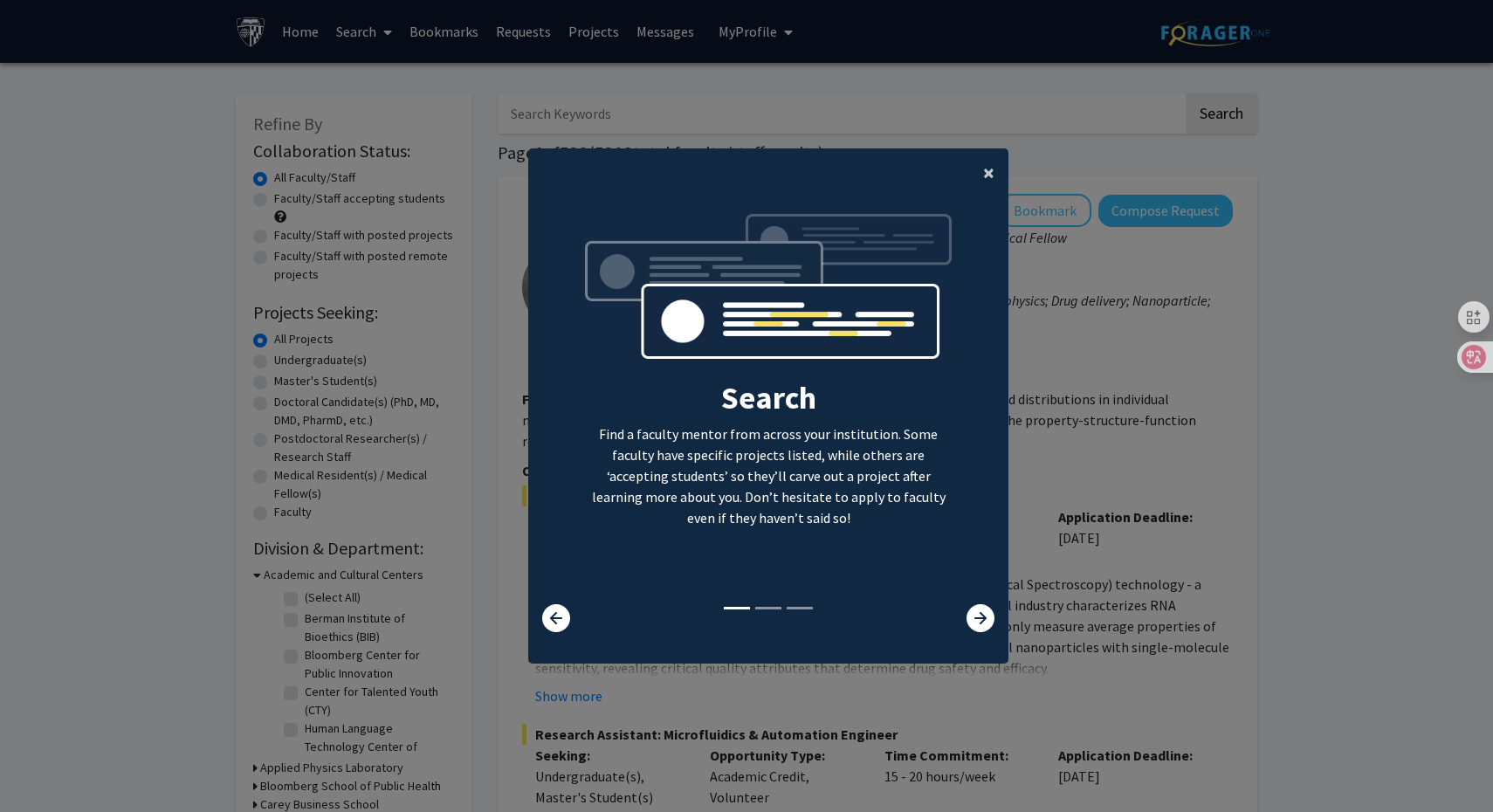
click at [990, 171] on span "×" at bounding box center [988, 172] width 12 height 27
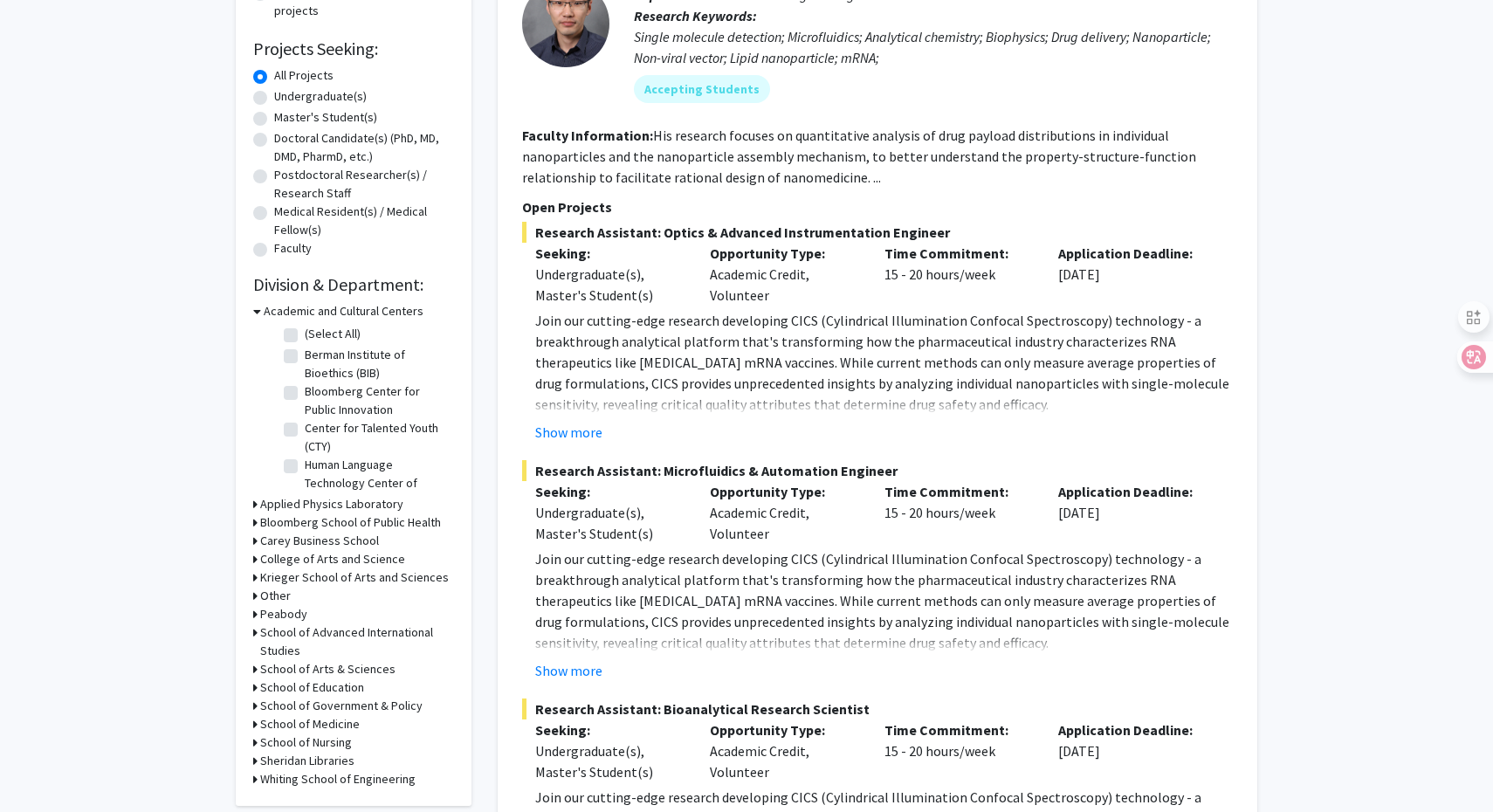
scroll to position [265, 0]
drag, startPoint x: 880, startPoint y: 251, endPoint x: 999, endPoint y: 255, distance: 119.1
click at [999, 255] on div "Time Commitment: 15 - 20 hours/week" at bounding box center [958, 273] width 174 height 63
copy p "Time Commitment"
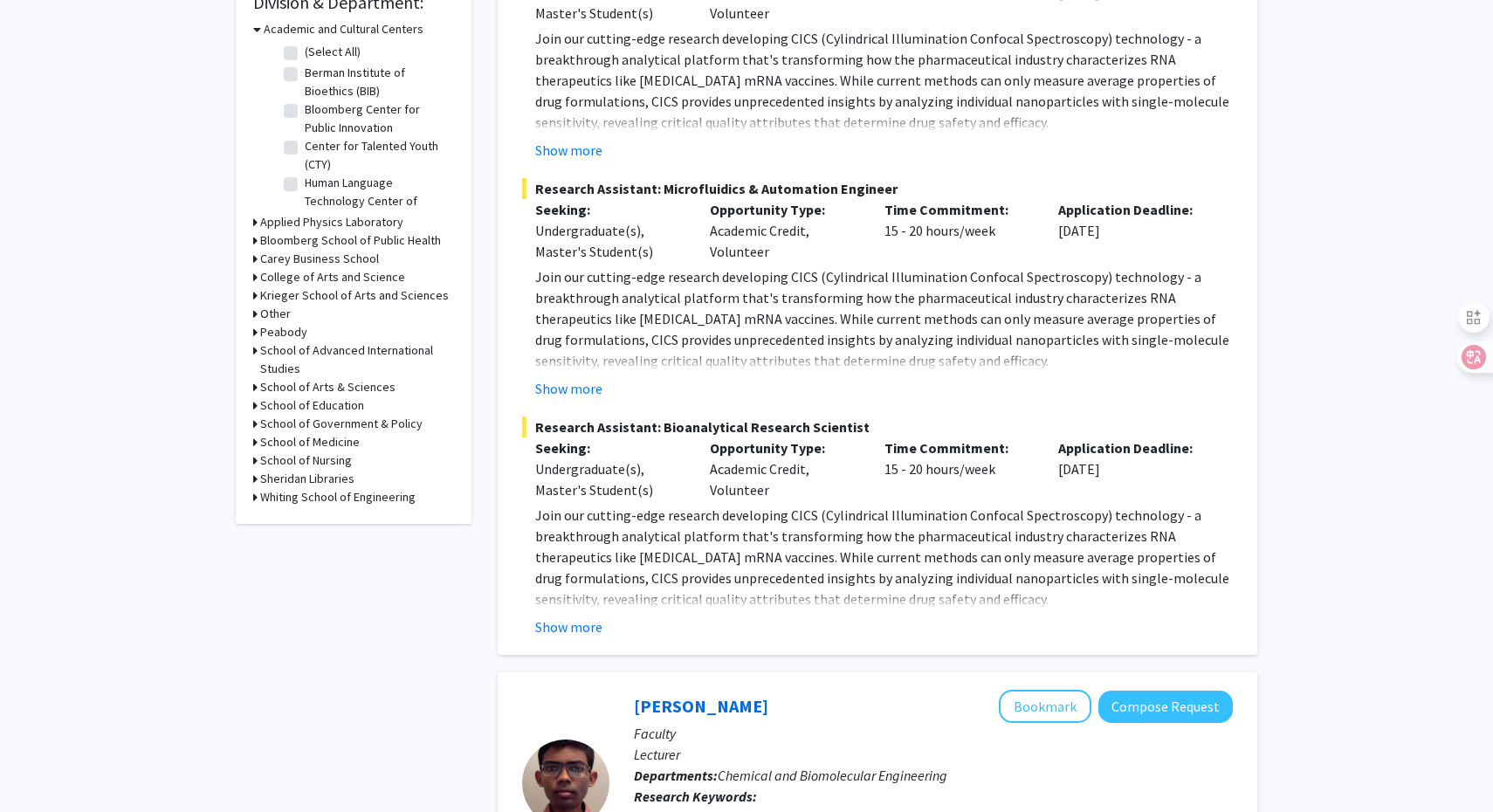
scroll to position [213, 0]
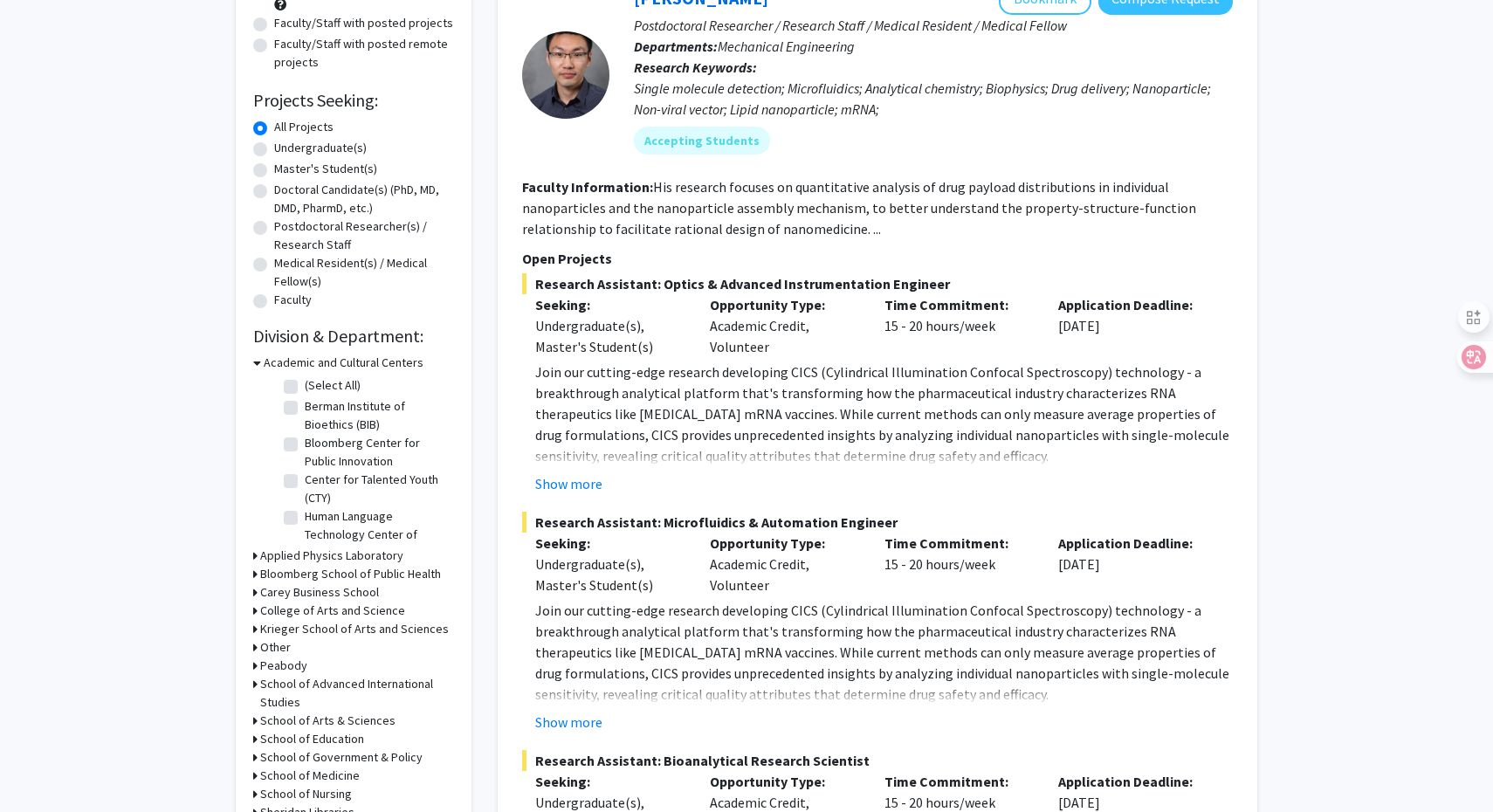
click at [261, 360] on div "Academic and Cultural Centers" at bounding box center [353, 362] width 201 height 19
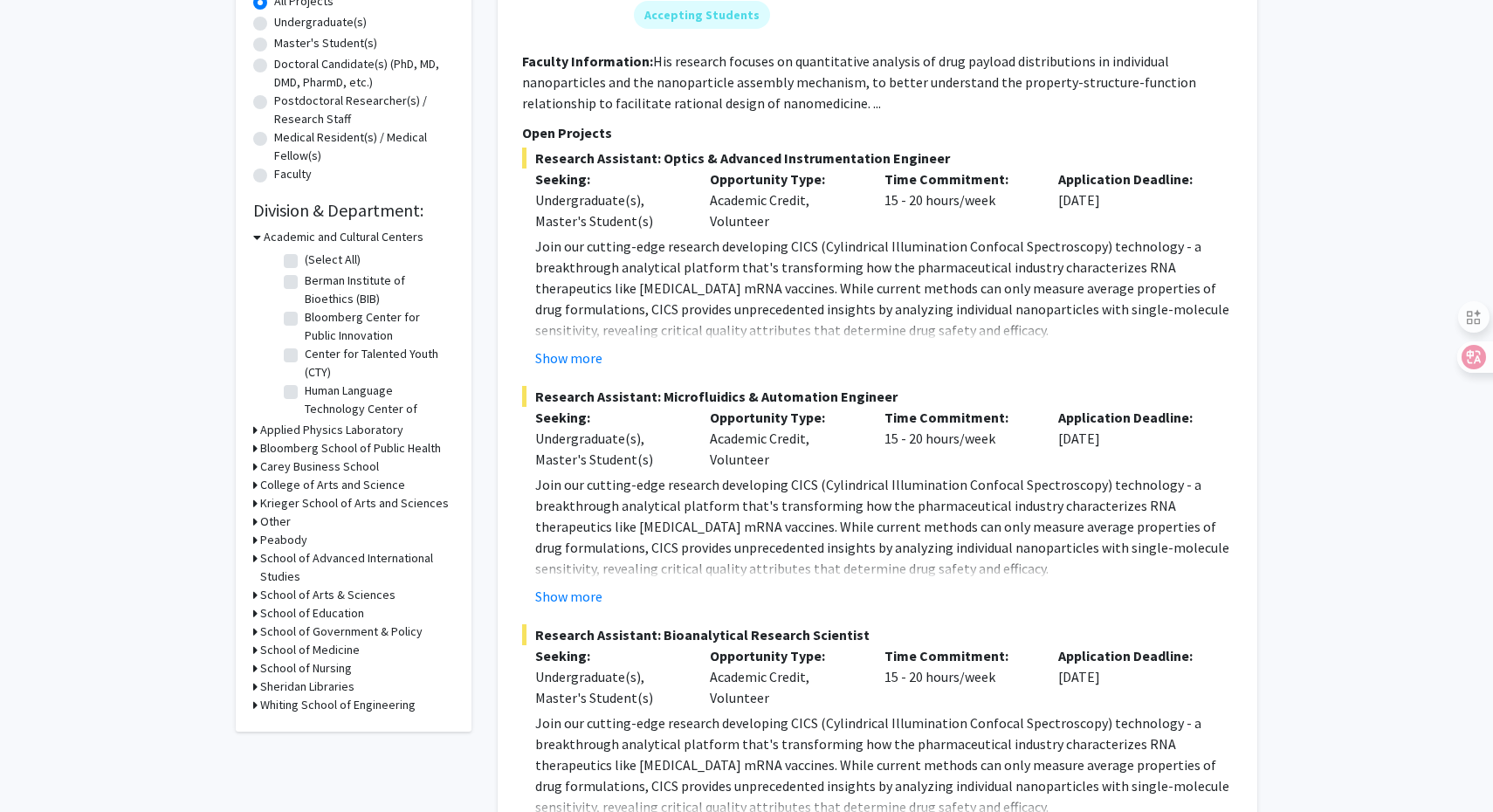
scroll to position [341, 0]
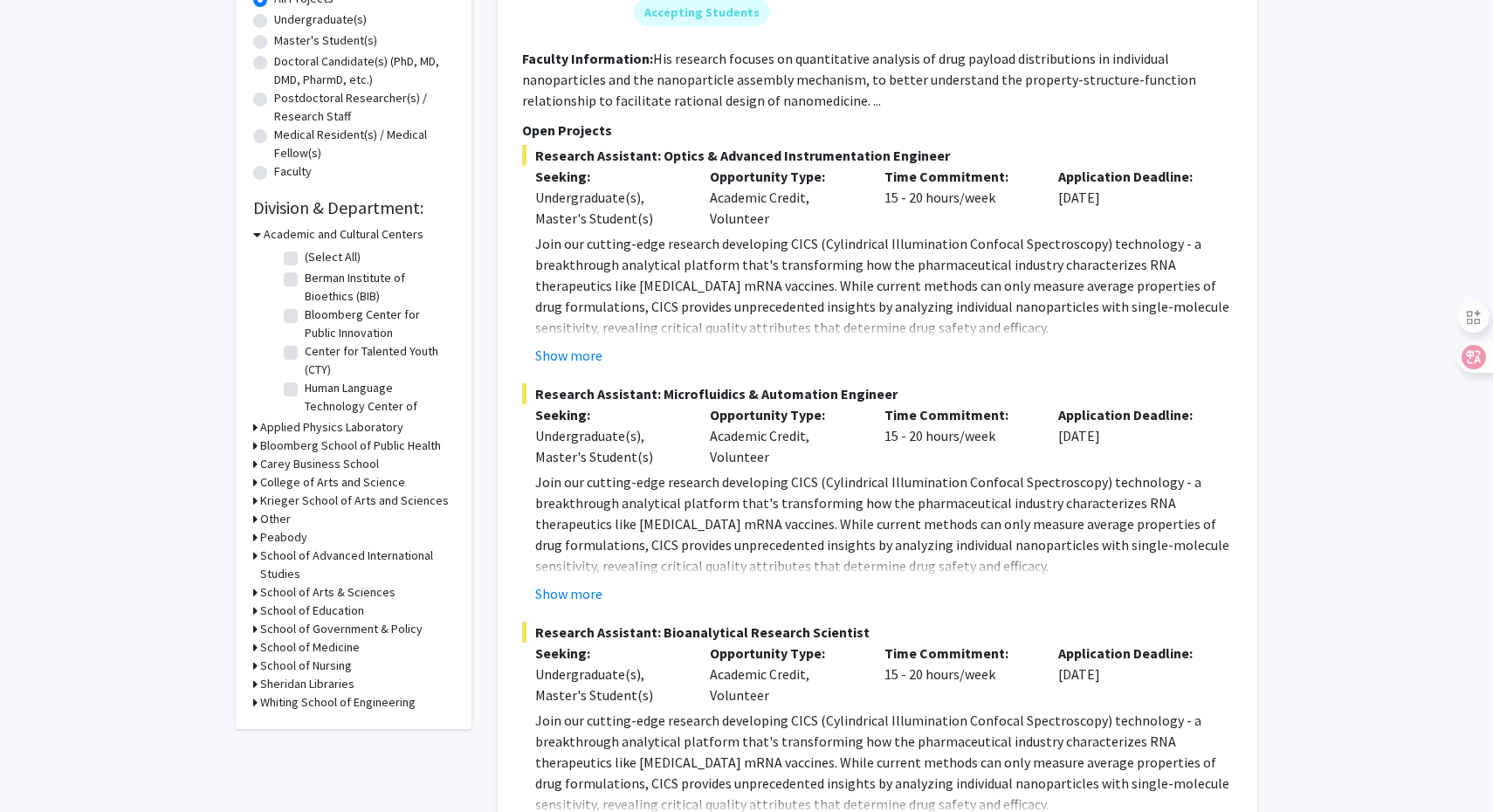
click at [252, 707] on div "Refine By Collaboration Status: Collaboration Status All Faculty/Staff Collabor…" at bounding box center [353, 241] width 236 height 976
click at [257, 703] on icon at bounding box center [255, 702] width 4 height 19
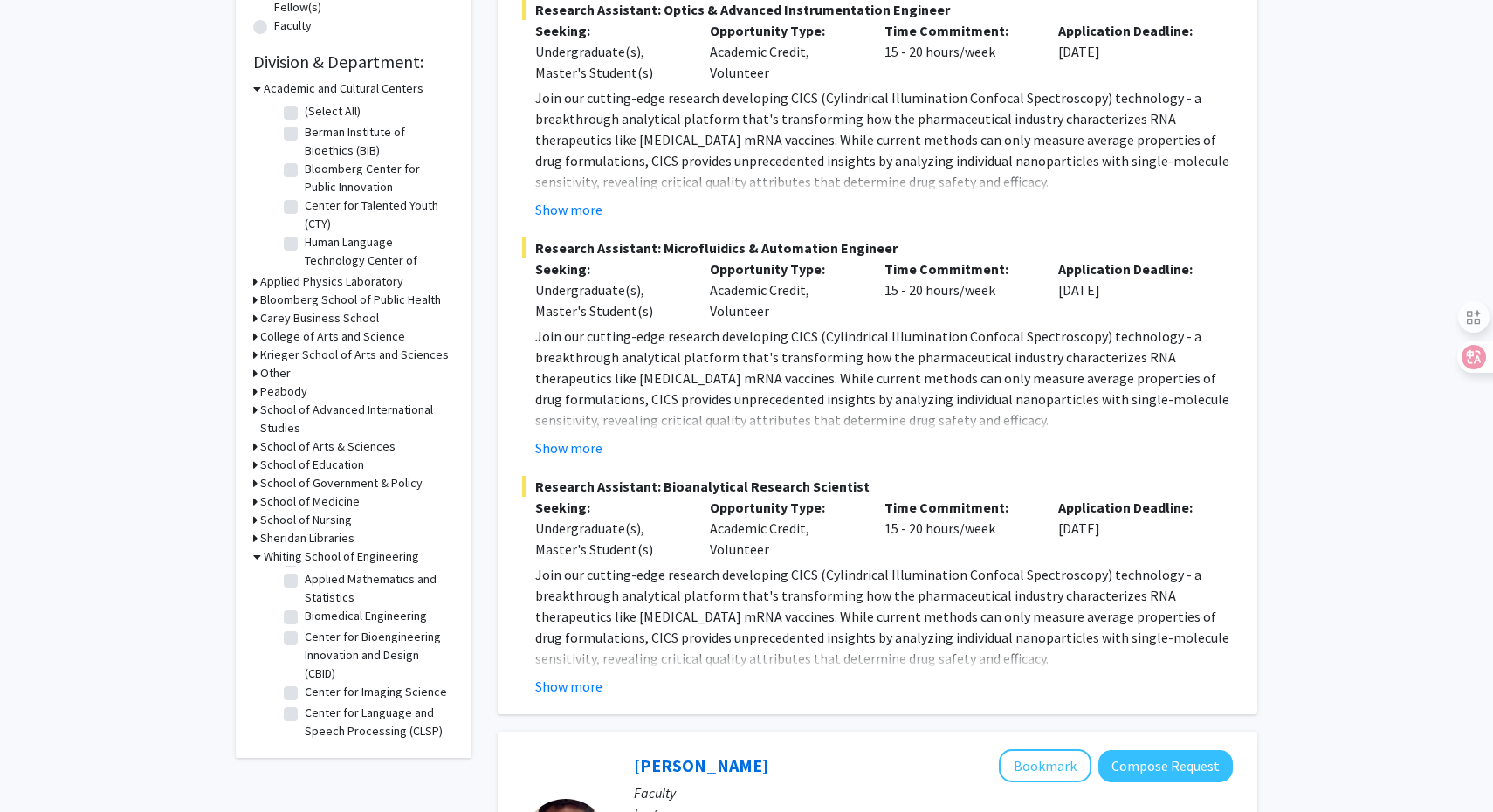
scroll to position [50, 0]
click at [305, 615] on label "Biomedical Engineering" at bounding box center [366, 607] width 122 height 19
click at [305, 610] on input "Biomedical Engineering" at bounding box center [310, 604] width 12 height 12
checkbox input "true"
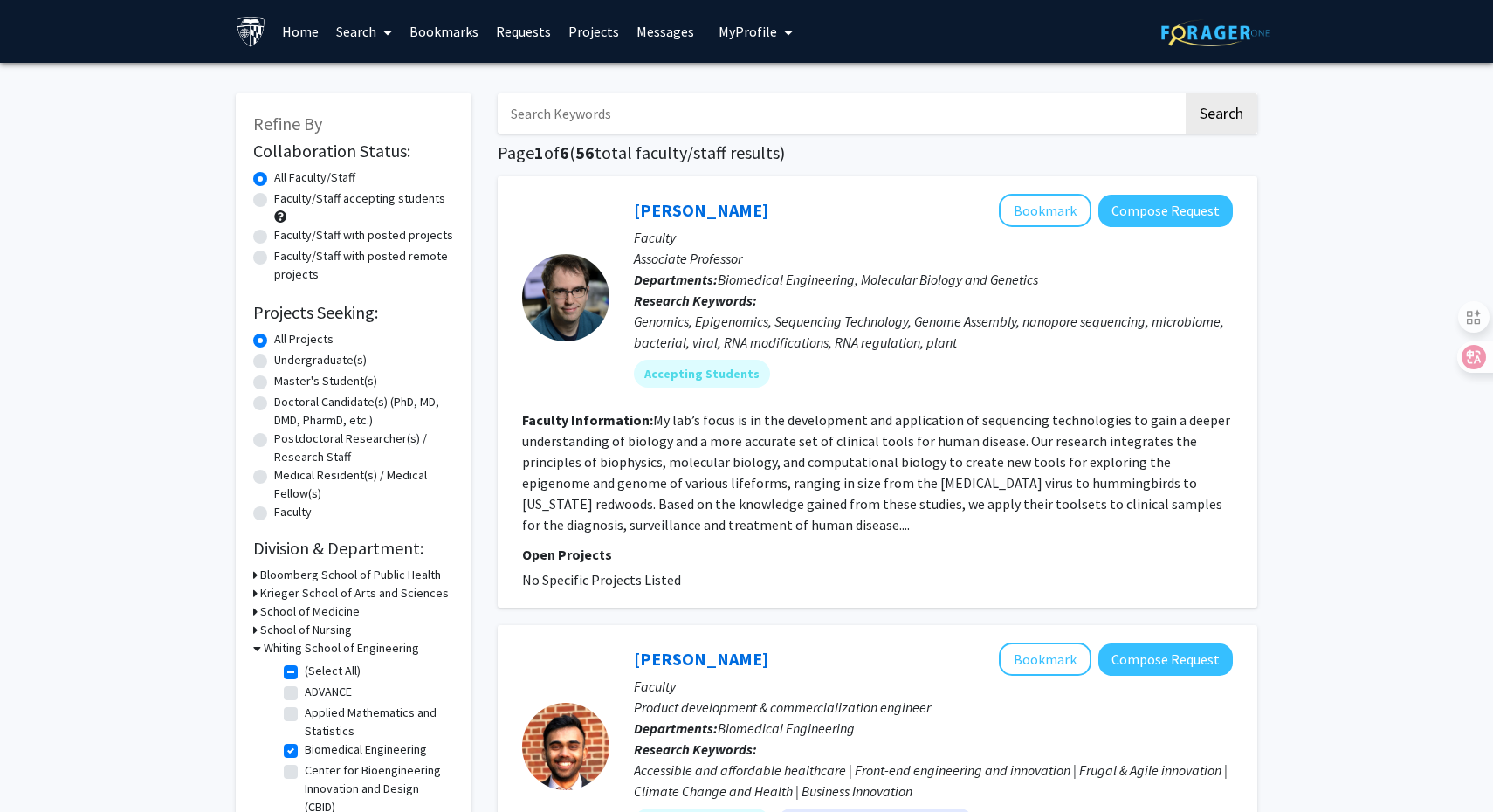
click at [275, 379] on label "Master's Student(s)" at bounding box center [326, 381] width 103 height 19
click at [275, 379] on input "Master's Student(s)" at bounding box center [280, 377] width 12 height 12
radio input "true"
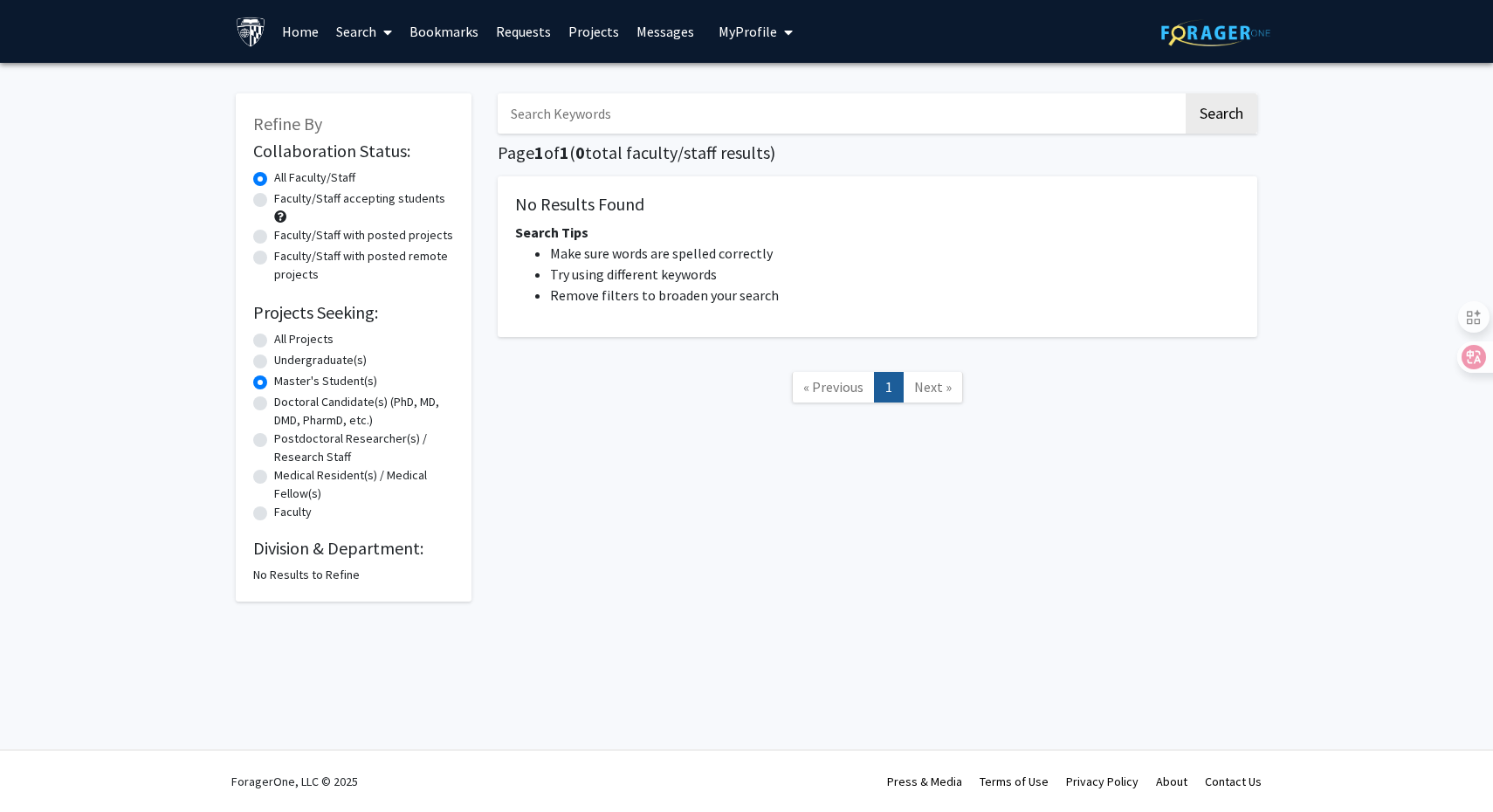
click at [275, 344] on label "All Projects" at bounding box center [304, 339] width 59 height 19
click at [275, 342] on input "All Projects" at bounding box center [280, 336] width 12 height 12
radio input "true"
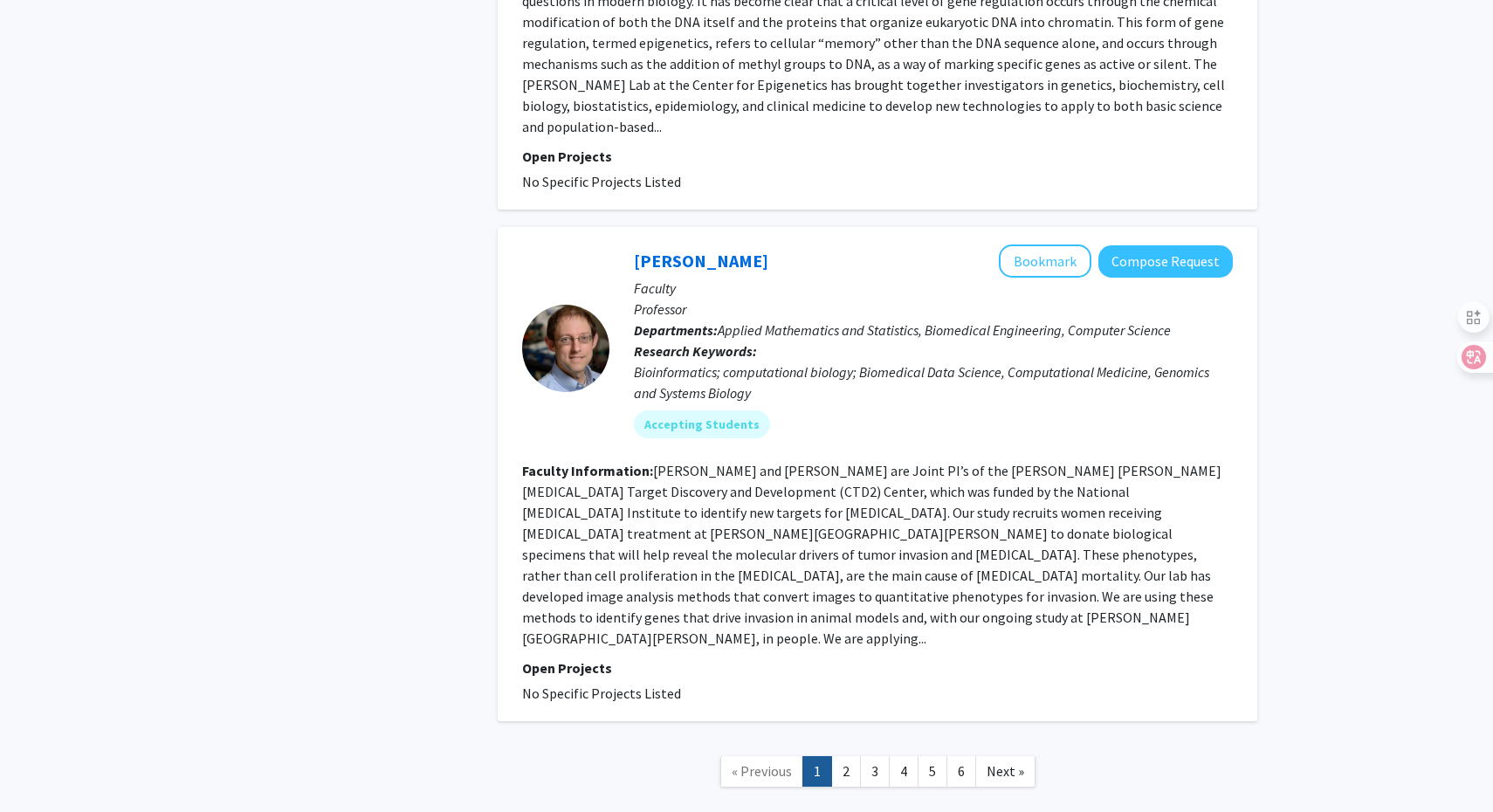
scroll to position [4120, 0]
click at [844, 757] on link "2" at bounding box center [847, 772] width 30 height 31
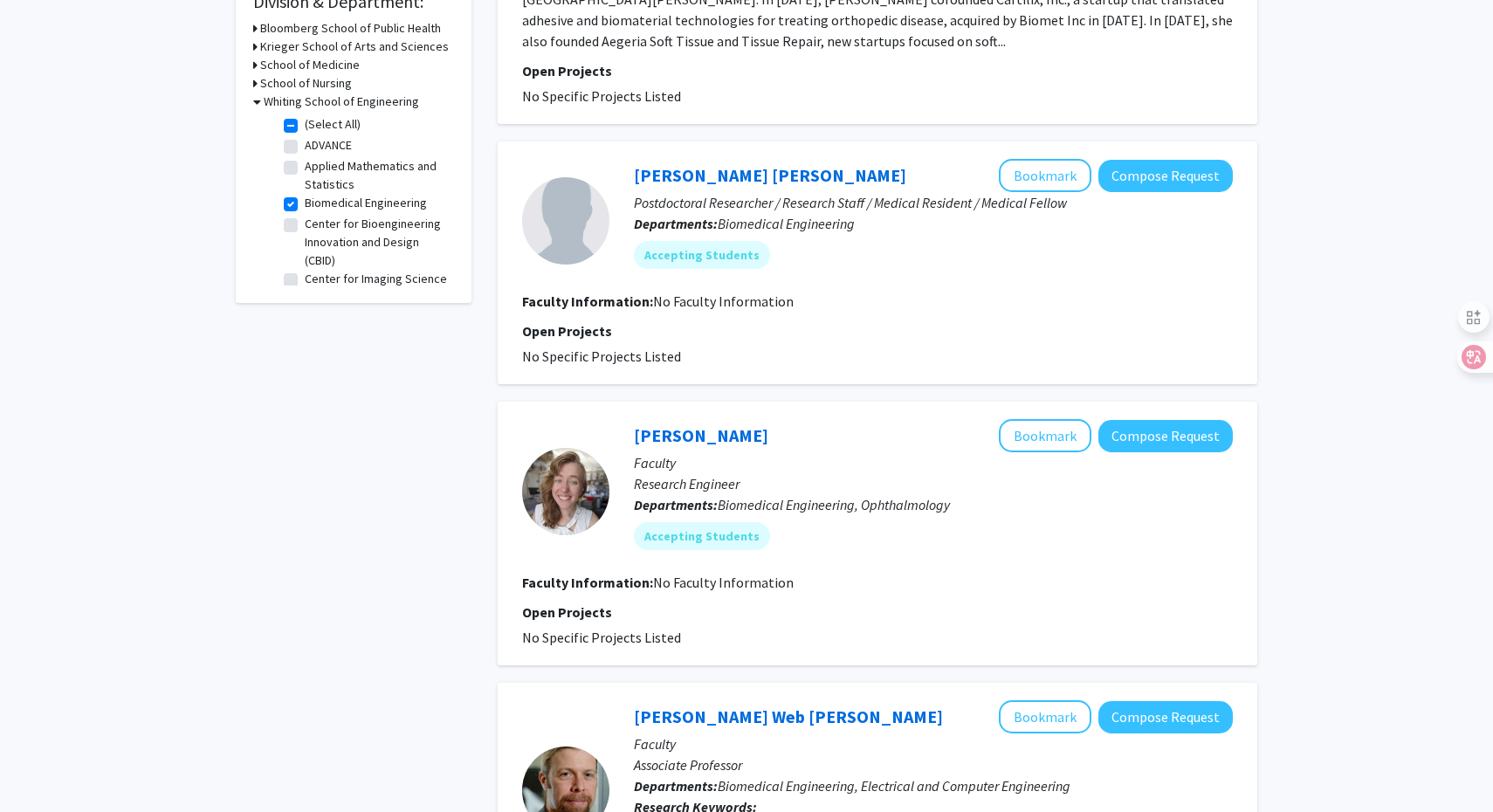
scroll to position [576, 0]
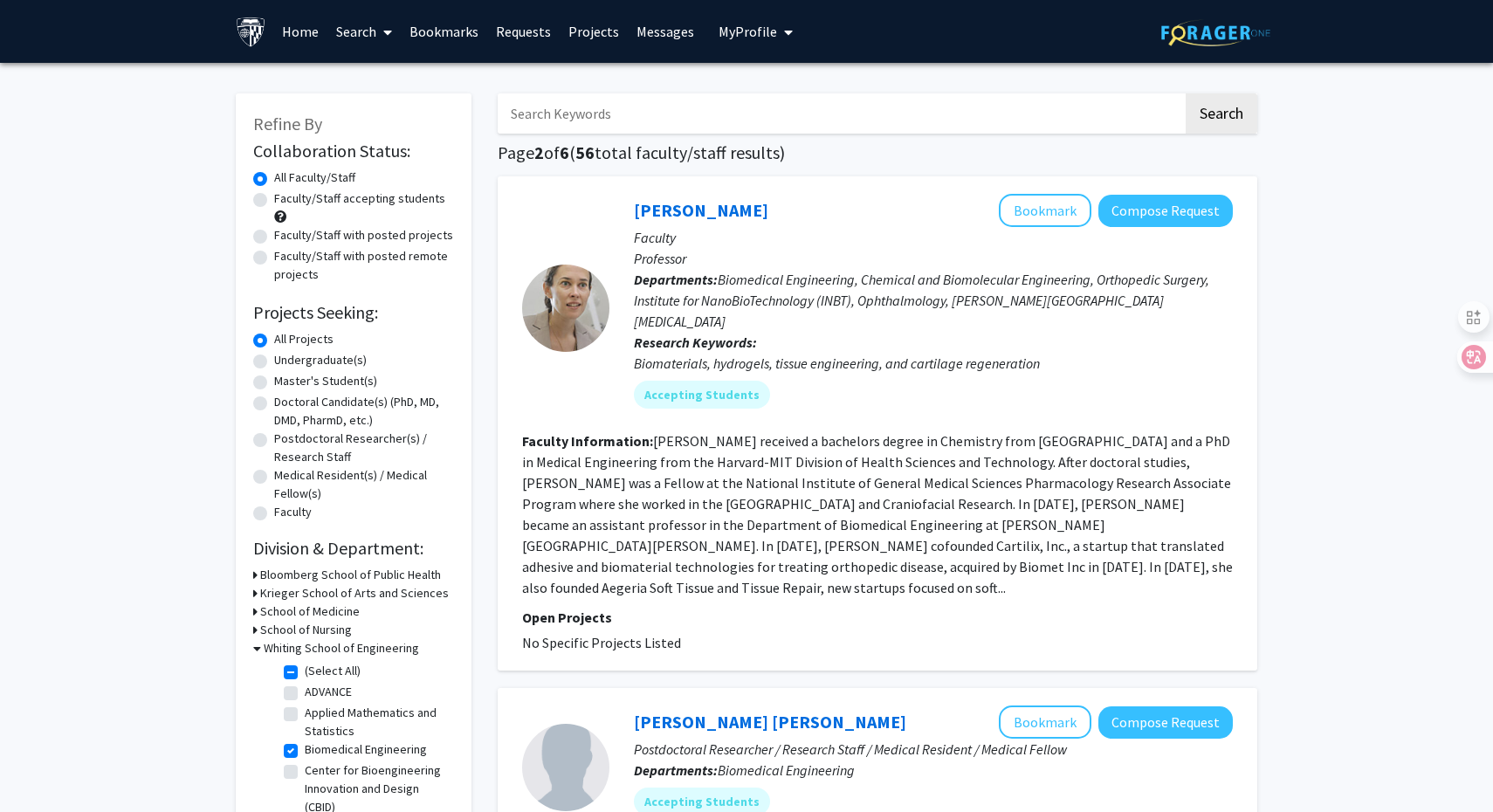
click at [275, 201] on label "Faculty/Staff accepting students" at bounding box center [360, 198] width 171 height 19
click at [275, 201] on input "Faculty/Staff accepting students" at bounding box center [280, 195] width 12 height 12
radio input "true"
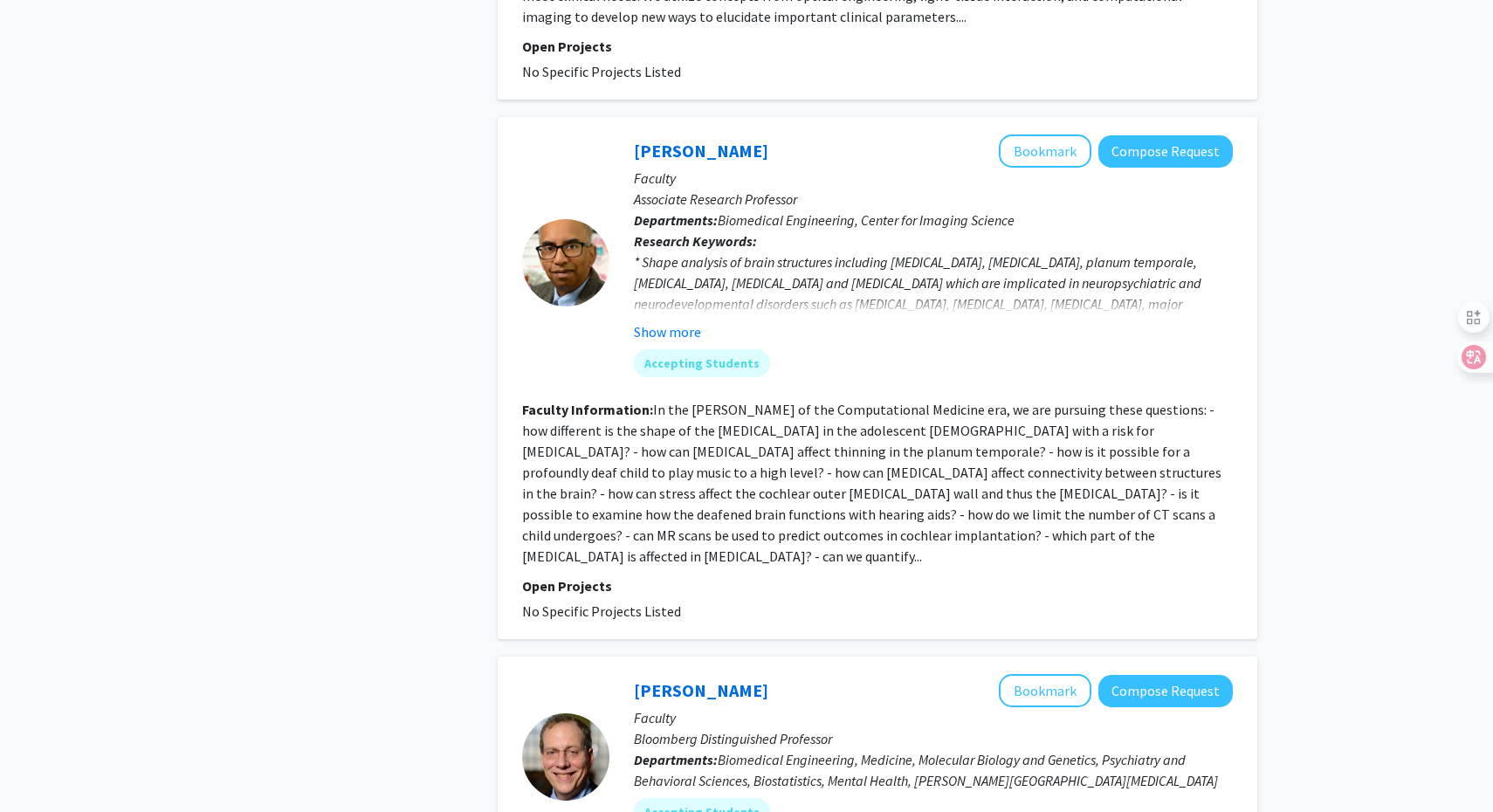
scroll to position [4060, 0]
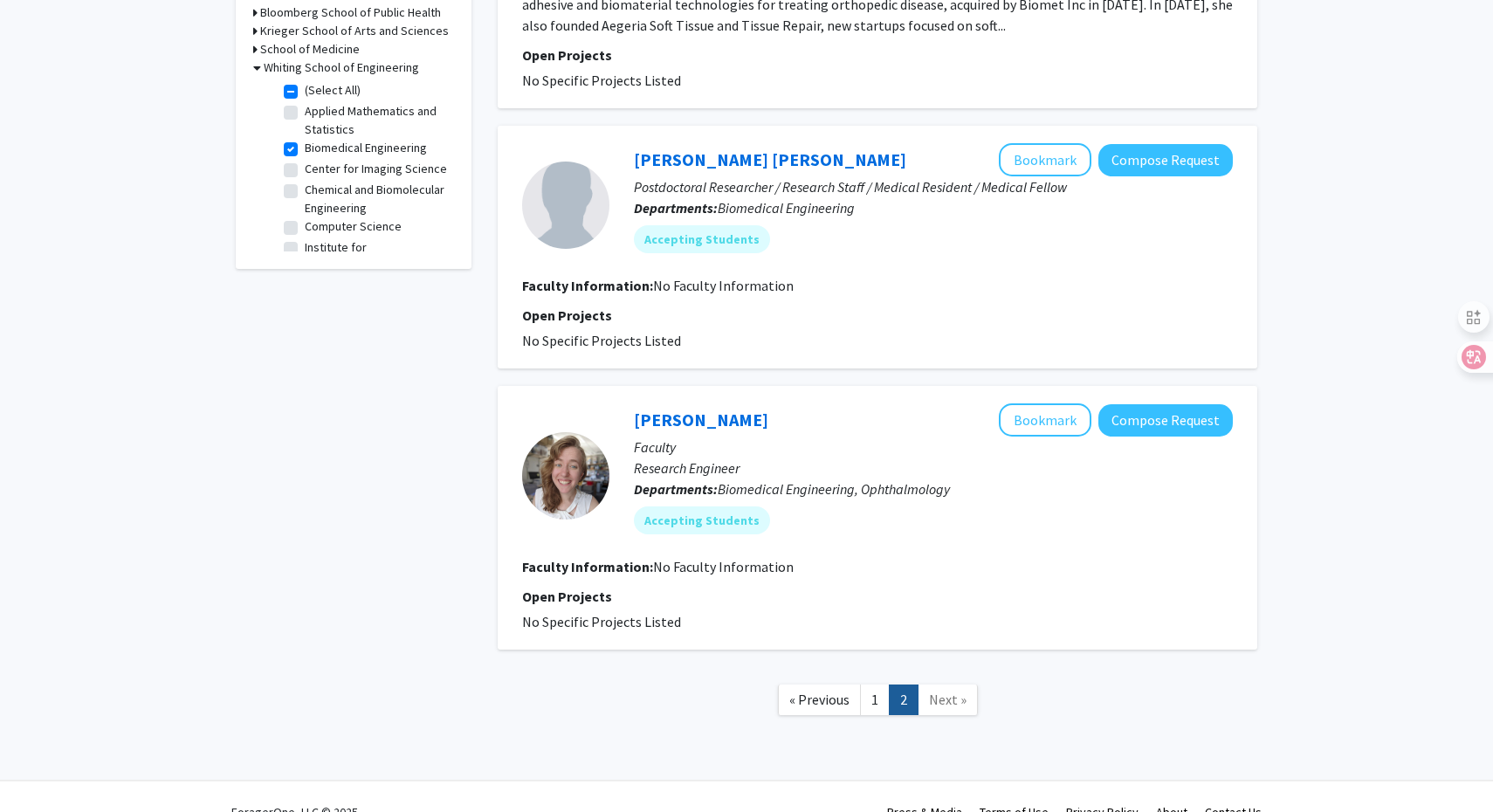
scroll to position [546, 0]
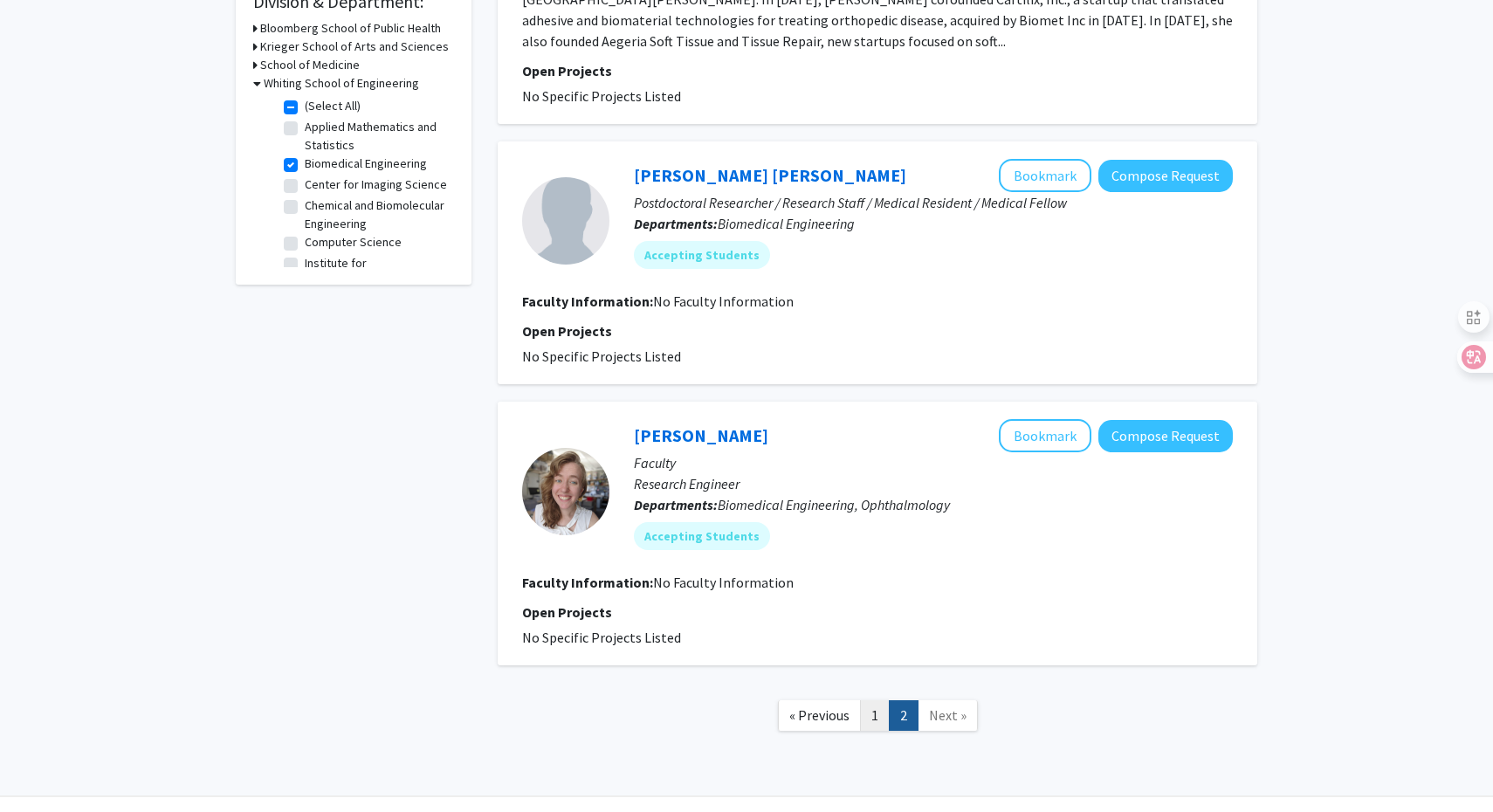
click at [873, 700] on link "1" at bounding box center [875, 715] width 30 height 31
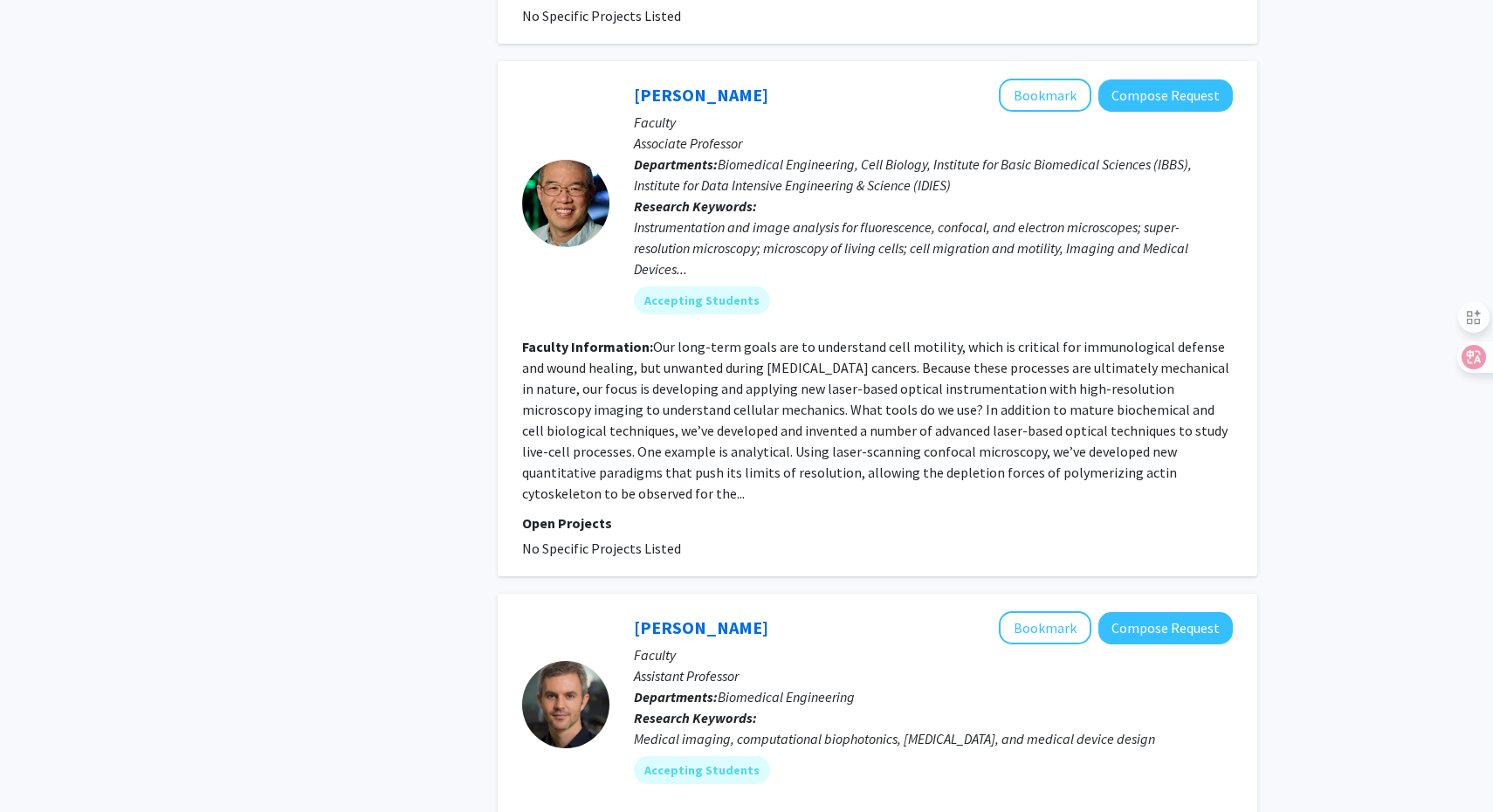
scroll to position [2400, 0]
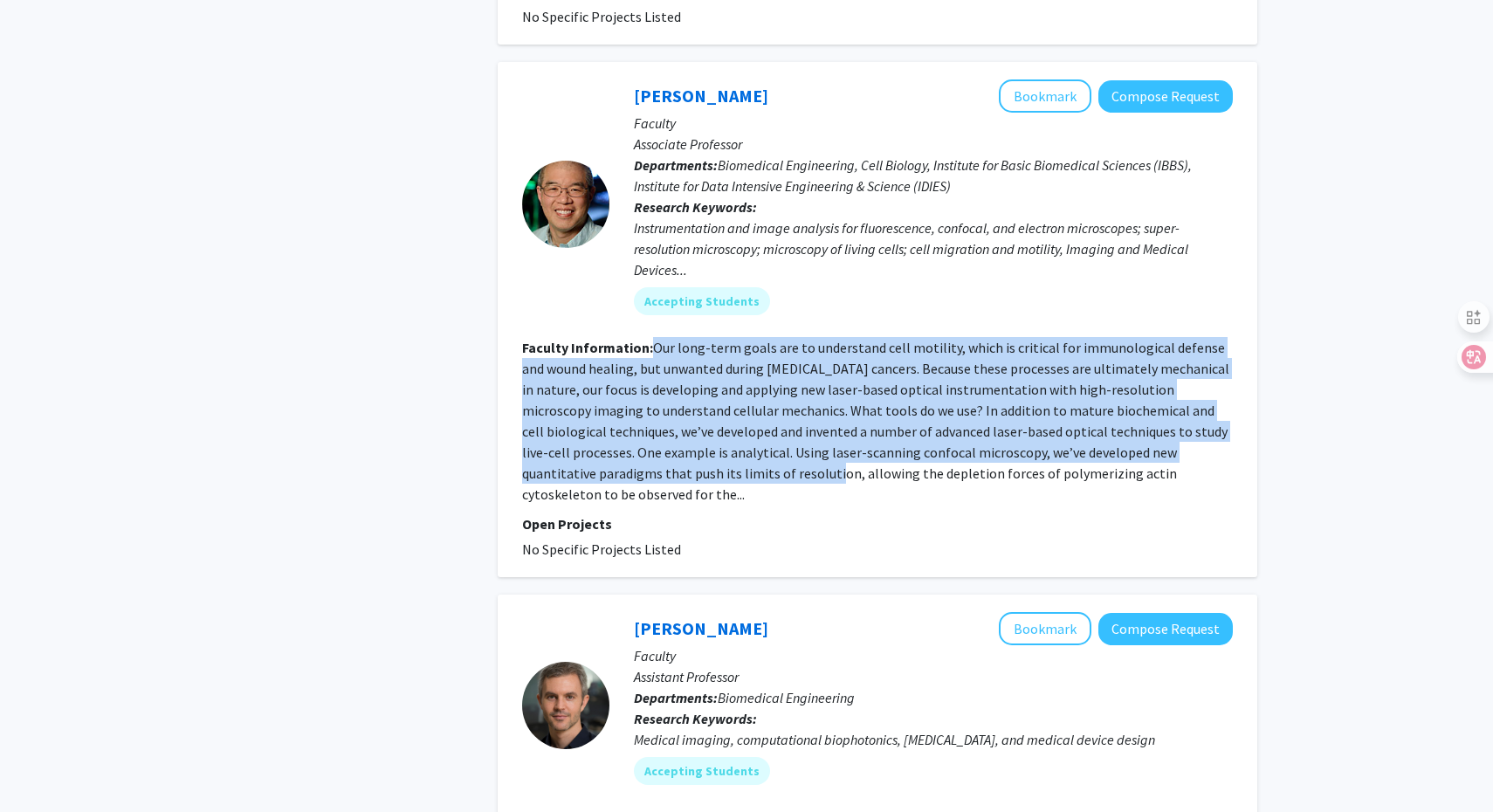
drag, startPoint x: 649, startPoint y: 350, endPoint x: 655, endPoint y: 483, distance: 133.1
click at [655, 483] on section "Faculty Information: Our long-term goals are to understand cell motility, which…" at bounding box center [878, 421] width 711 height 167
copy section "Our long-term goals are to understand cell motility, which is critical for immu…"
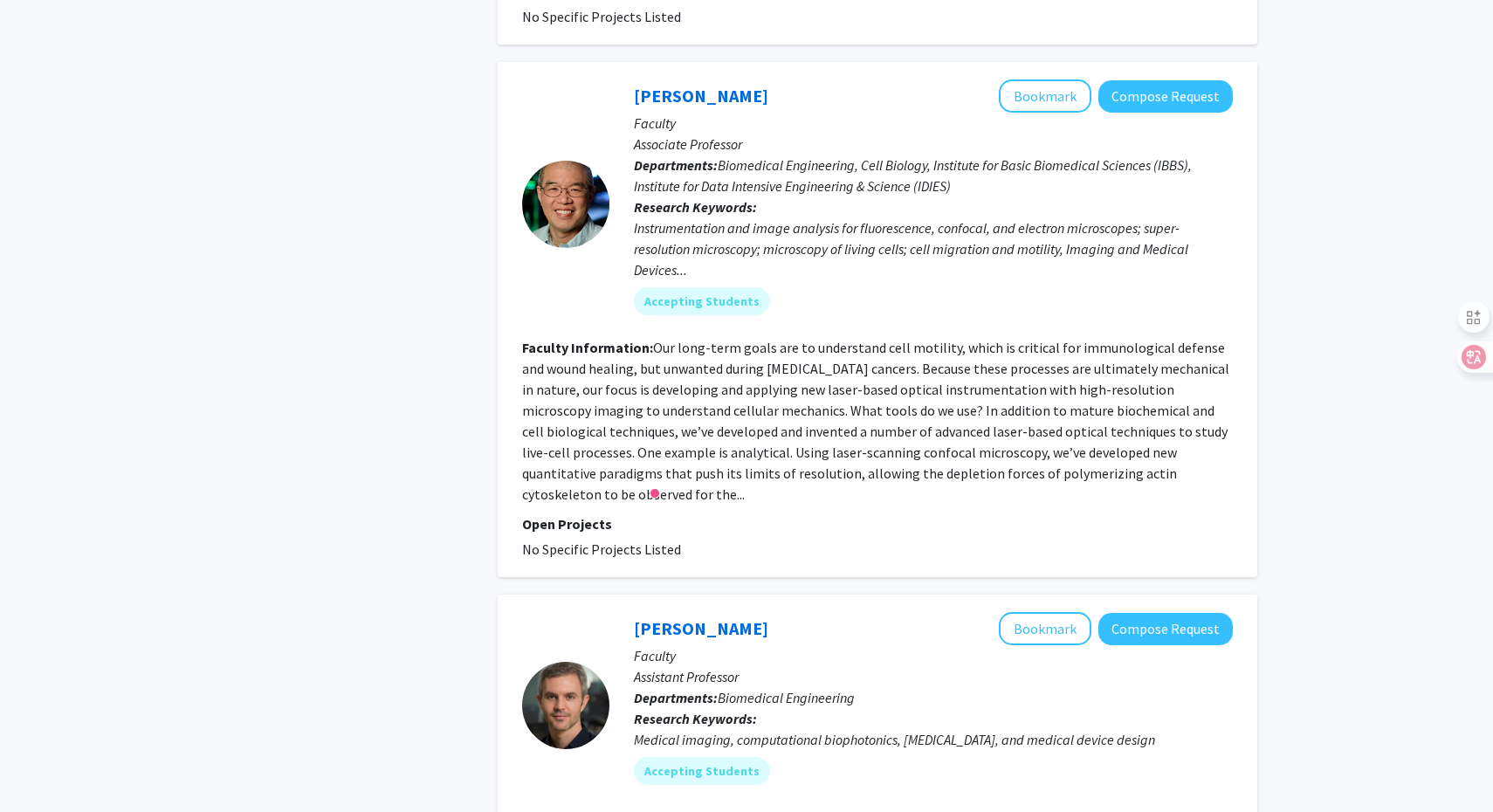
click at [683, 490] on fg-search-faculty "Scot Kuo Bookmark Compose Request Faculty Associate Professor Departments: Biom…" at bounding box center [878, 320] width 711 height 480
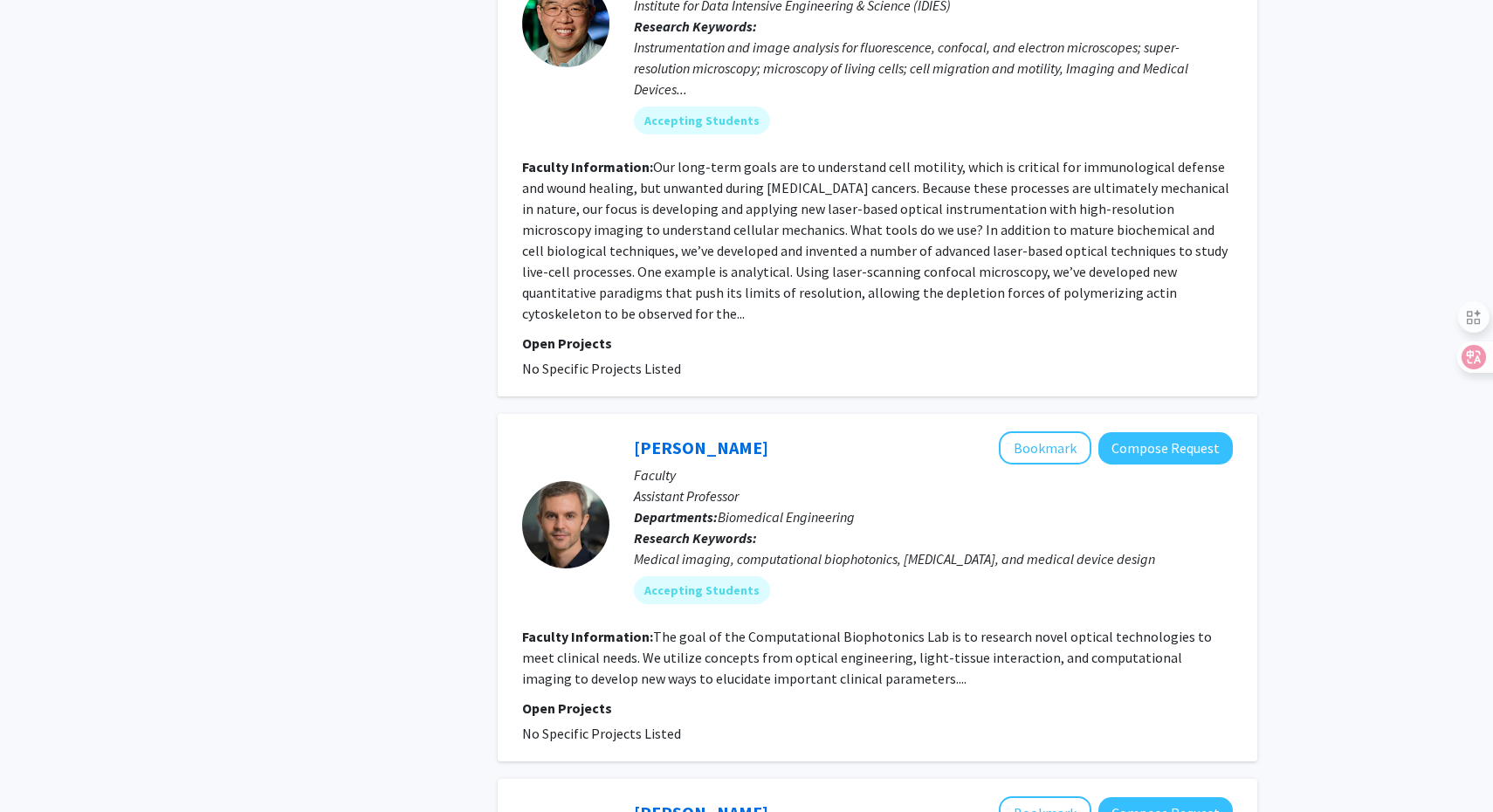
scroll to position [2601, 0]
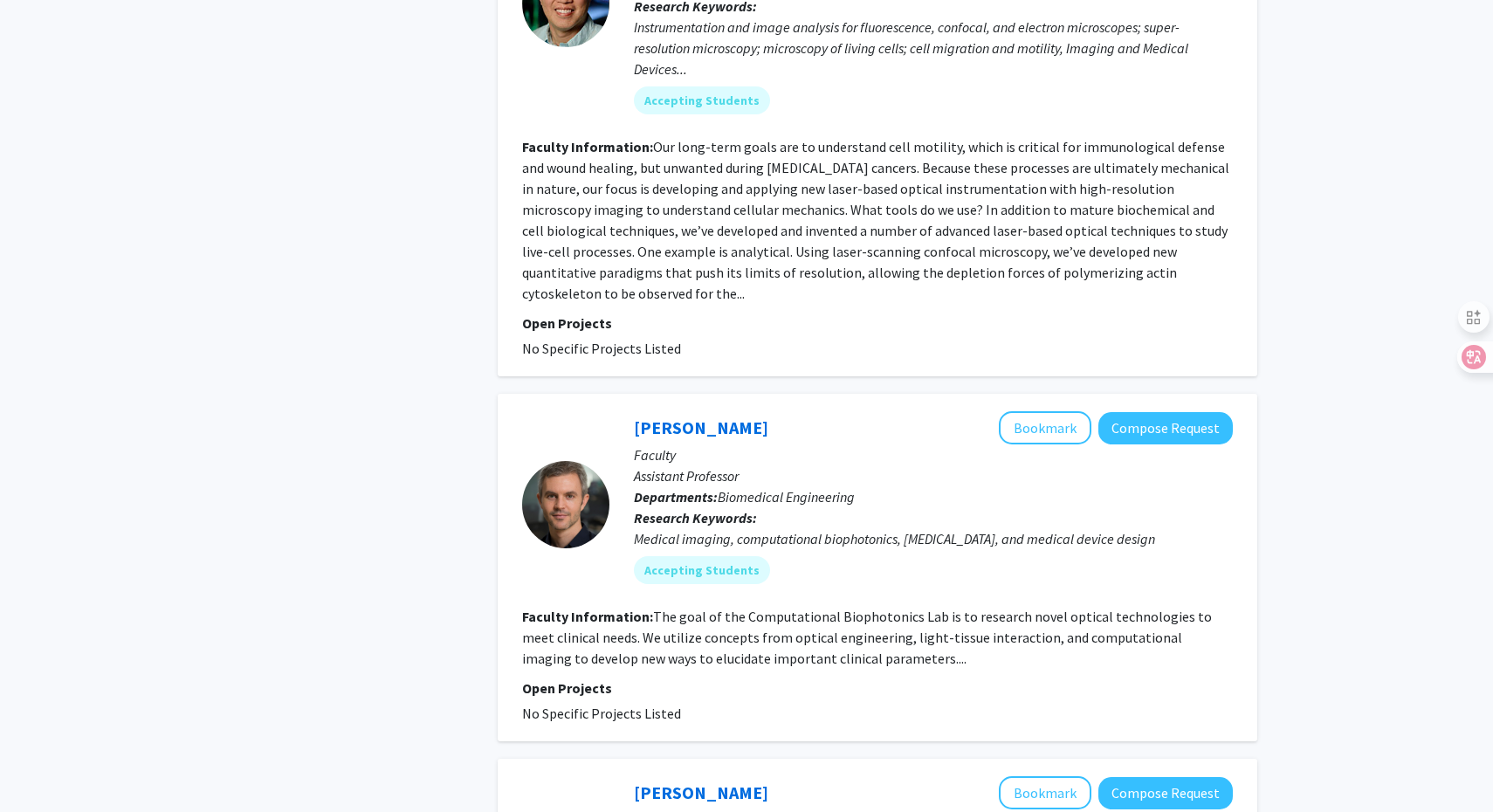
drag, startPoint x: 651, startPoint y: 598, endPoint x: 870, endPoint y: 629, distance: 221.2
click at [871, 629] on section "Faculty Information: The goal of the Computational Biophotonics Lab is to resea…" at bounding box center [878, 637] width 711 height 63
copy section "Faculty Information: The goal of the Computational Biophotonics Lab is to resea…"
click at [798, 613] on fg-read-more "The goal of the Computational Biophotonics Lab is to research novel optical tec…" at bounding box center [867, 637] width 690 height 59
click at [1020, 411] on button "Bookmark" at bounding box center [1045, 427] width 93 height 33
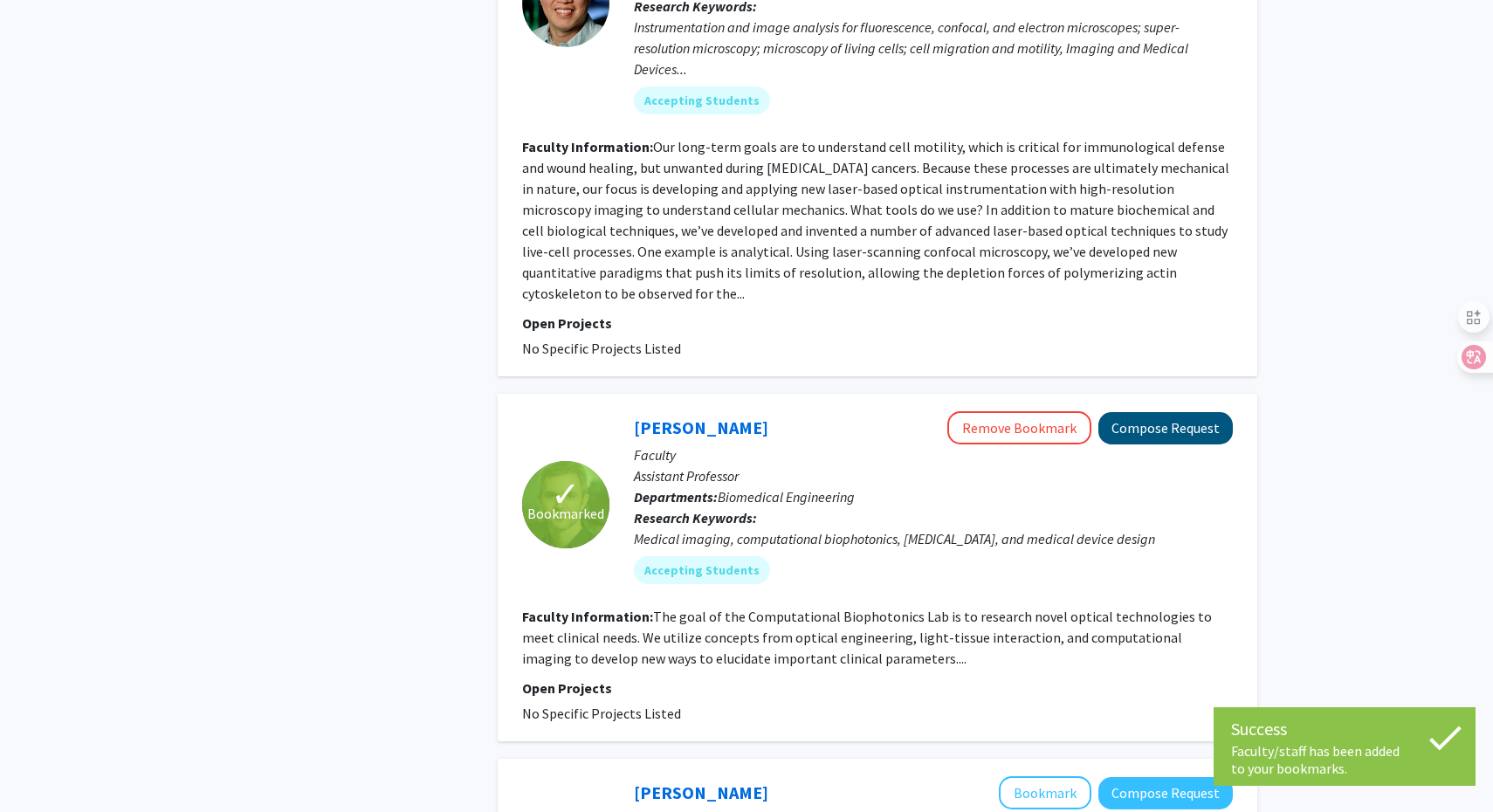
click at [1133, 413] on button "Compose Request" at bounding box center [1165, 428] width 135 height 32
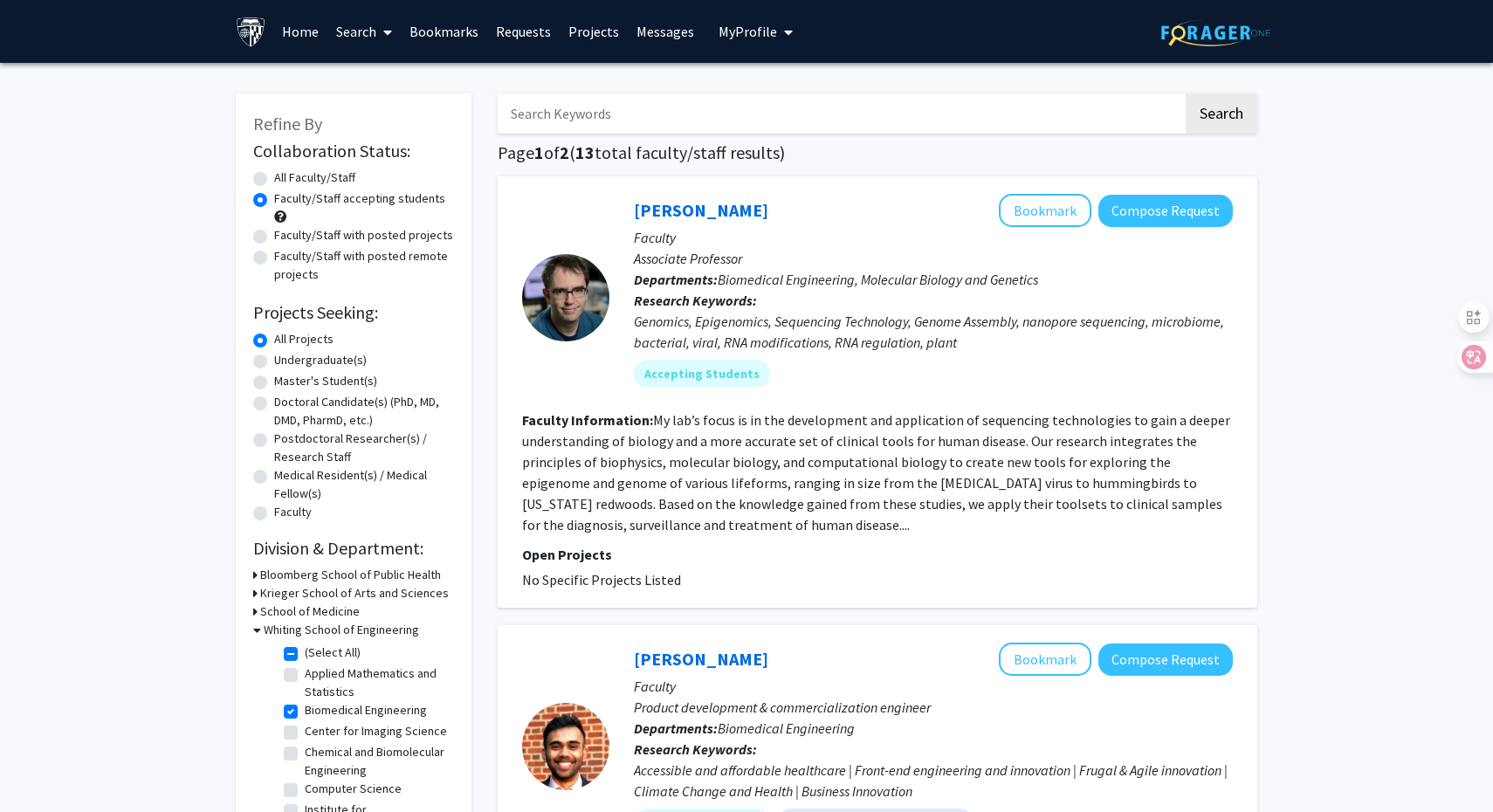
drag, startPoint x: 1008, startPoint y: 445, endPoint x: 654, endPoint y: 419, distance: 355.0
click at [655, 419] on fg-read-more "My lab’s focus is in the development and application of sequencing technologies…" at bounding box center [877, 472] width 708 height 122
copy section "Faculty Information: My lab’s focus is in the development and application of se…"
click at [864, 492] on fg-read-more "My lab’s focus is in the development and application of sequencing technologies…" at bounding box center [877, 472] width 708 height 122
click at [1012, 211] on button "Bookmark" at bounding box center [1045, 210] width 93 height 33
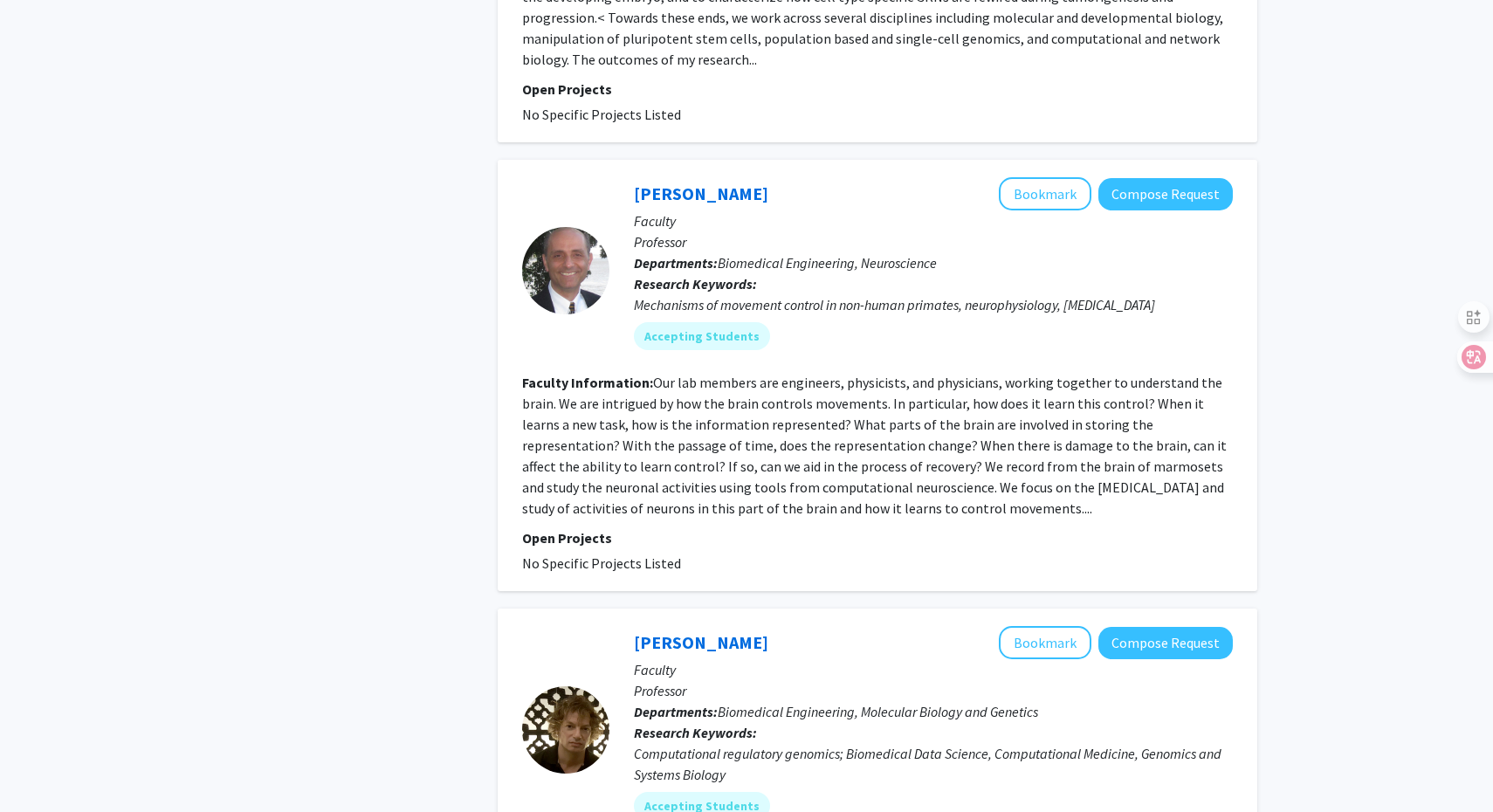
scroll to position [1365, 0]
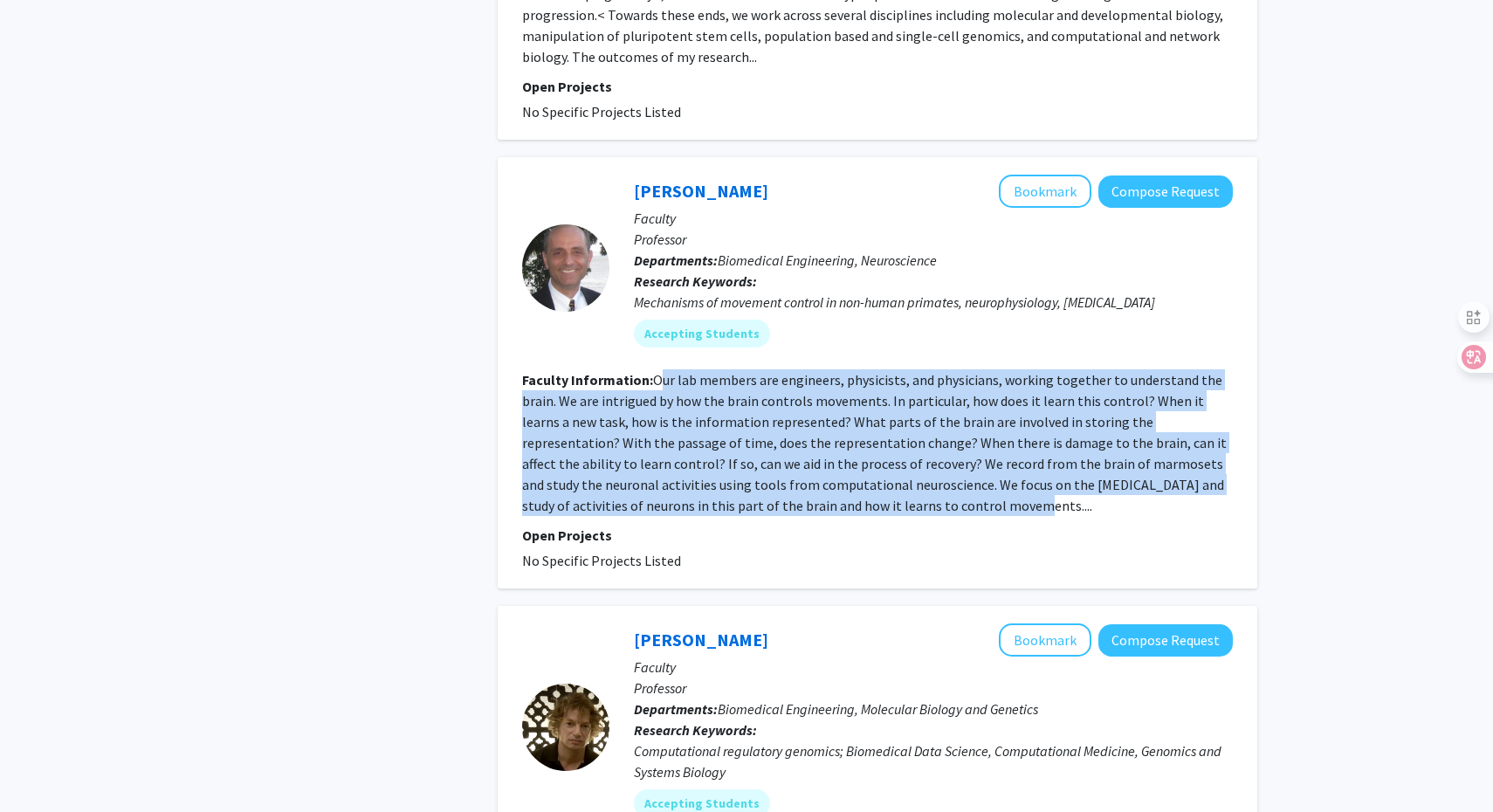
drag, startPoint x: 876, startPoint y: 503, endPoint x: 656, endPoint y: 381, distance: 251.6
click at [656, 381] on fg-read-more "Our lab members are engineers, physicists, and physicians, working together to …" at bounding box center [875, 443] width 705 height 143
copy fg-read-more "ur lab members are engineers, physicists, and physicians, working together to u…"
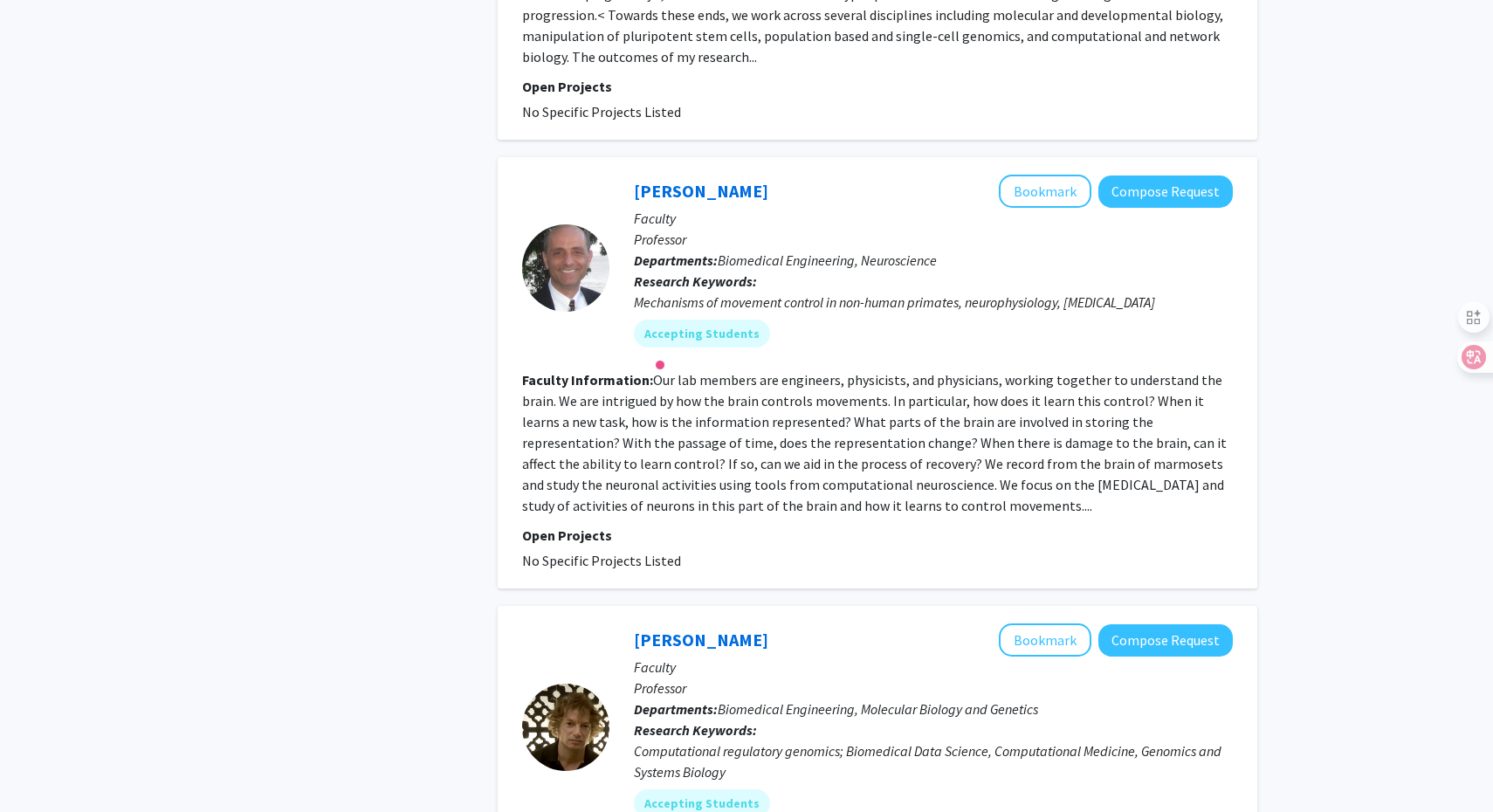
click at [810, 421] on fg-read-more "Our lab members are engineers, physicists, and physicians, working together to …" at bounding box center [875, 443] width 705 height 143
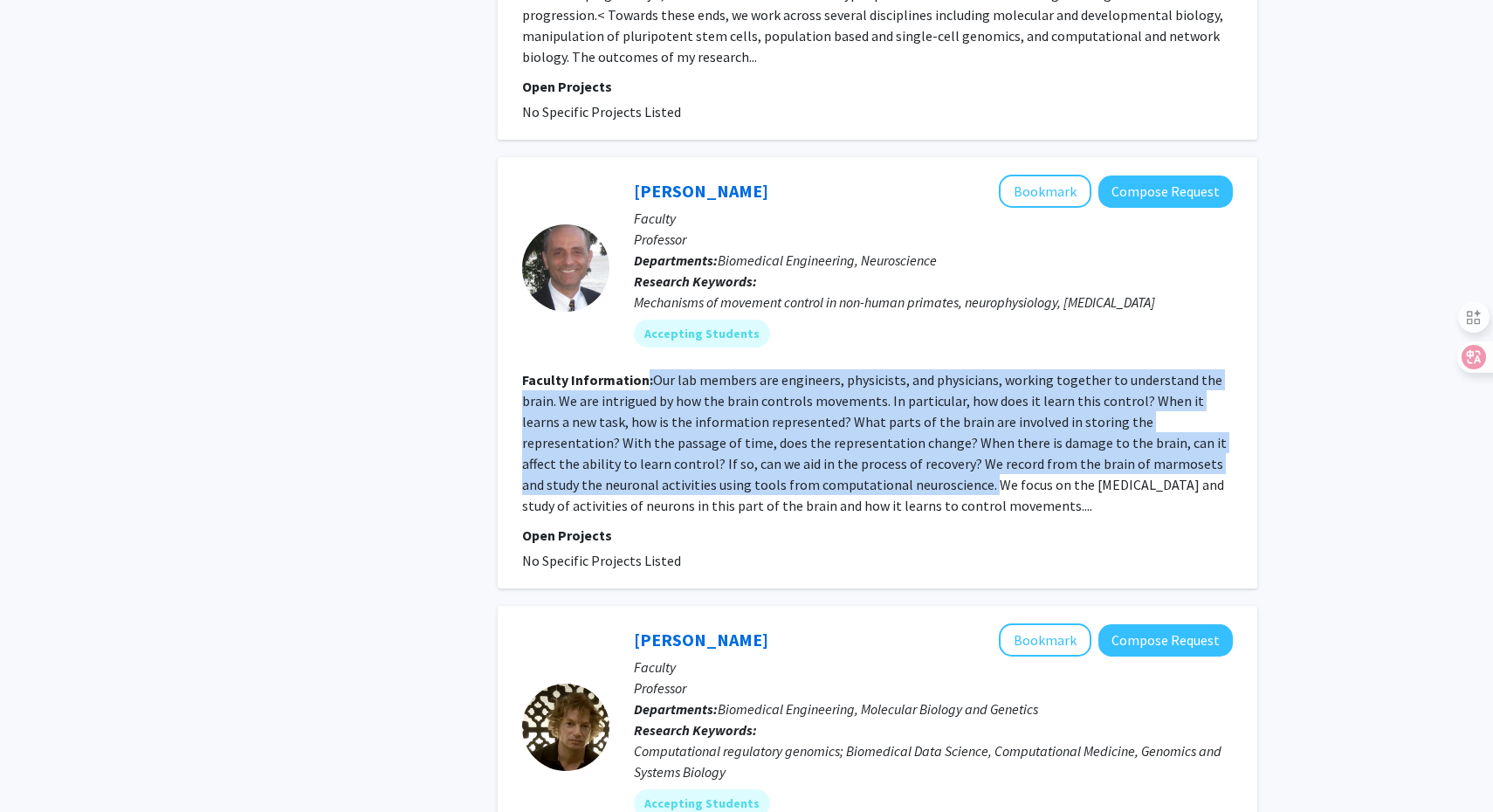
drag, startPoint x: 645, startPoint y: 376, endPoint x: 846, endPoint y: 481, distance: 226.8
click at [846, 481] on section "Faculty Information: Our lab members are engineers, physicists, and physicians,…" at bounding box center [878, 443] width 711 height 147
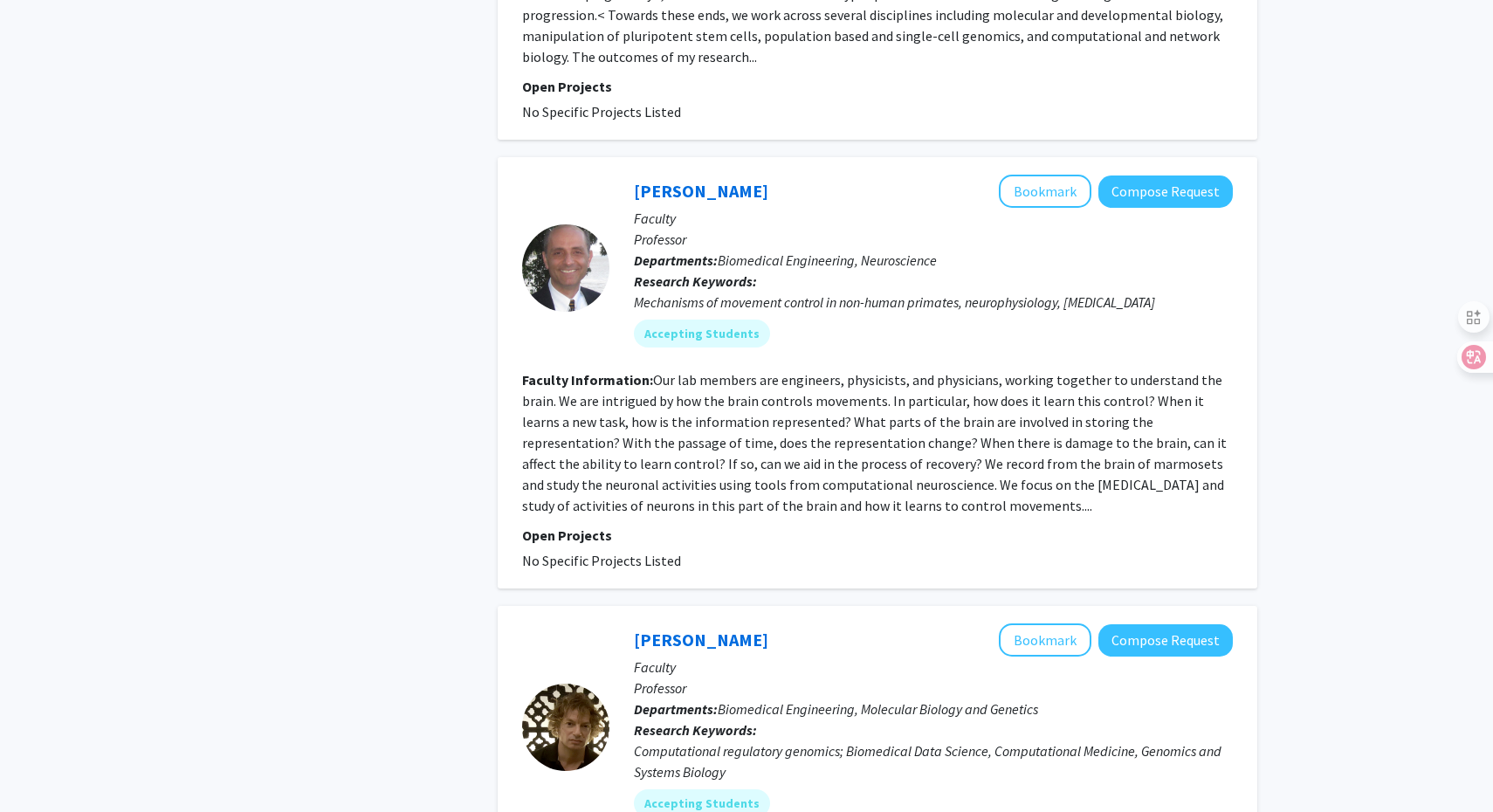
click at [716, 512] on fg-read-more "Our lab members are engineers, physicists, and physicians, working together to …" at bounding box center [875, 443] width 705 height 143
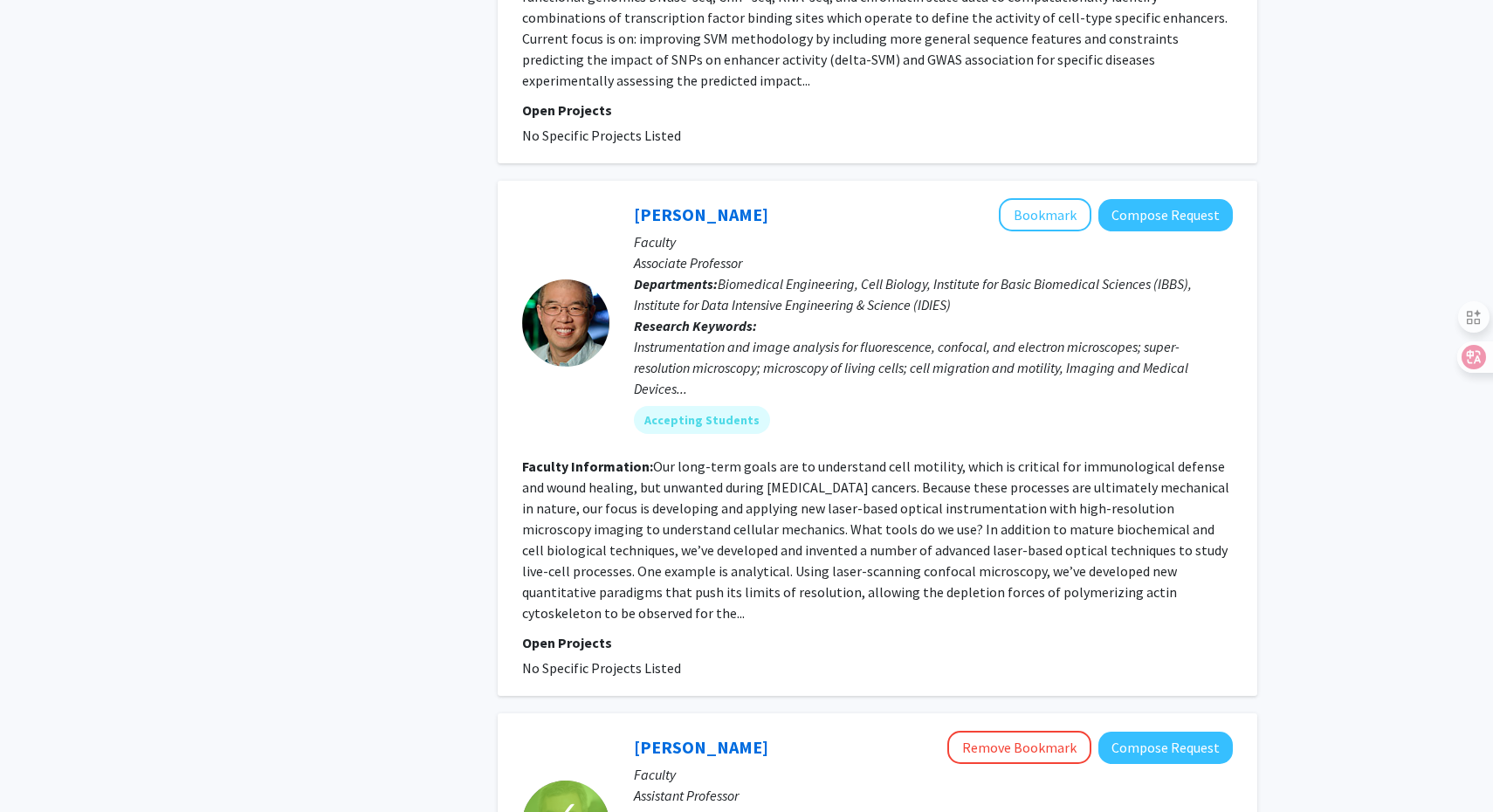
scroll to position [2302, 0]
